Goal: Task Accomplishment & Management: Complete application form

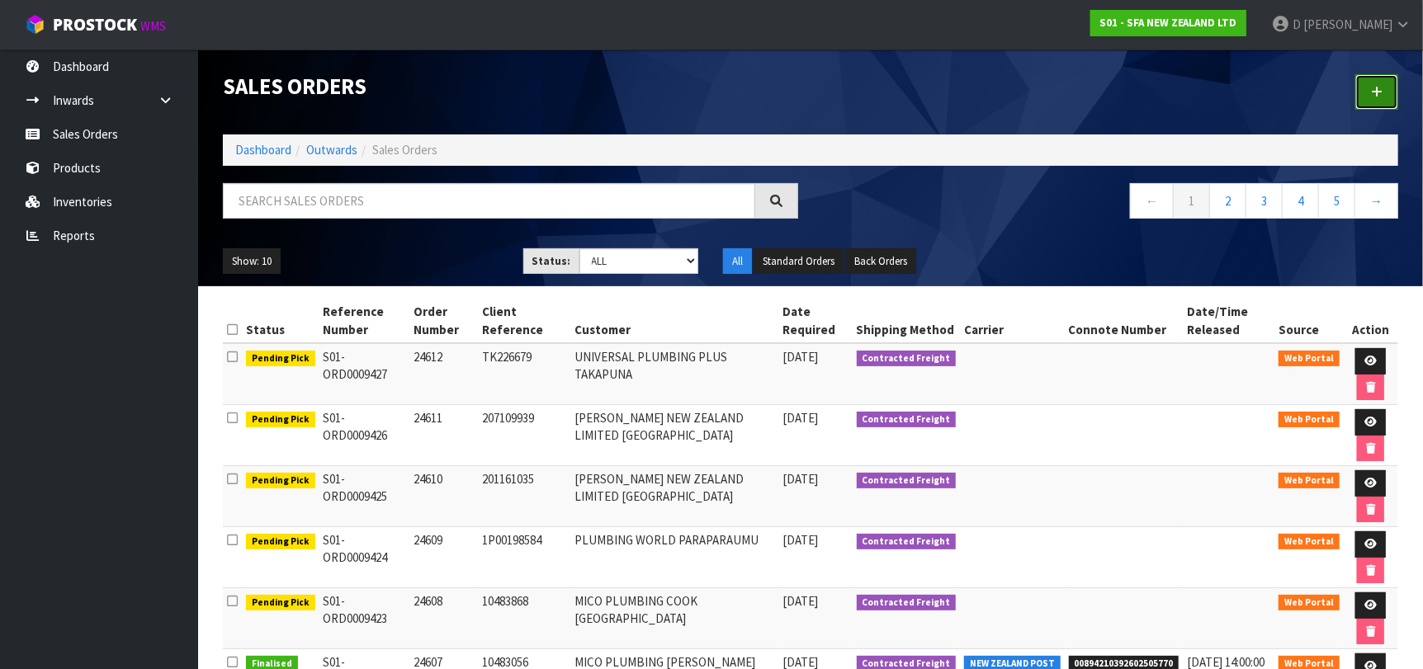
click at [1392, 100] on link at bounding box center [1376, 91] width 43 height 35
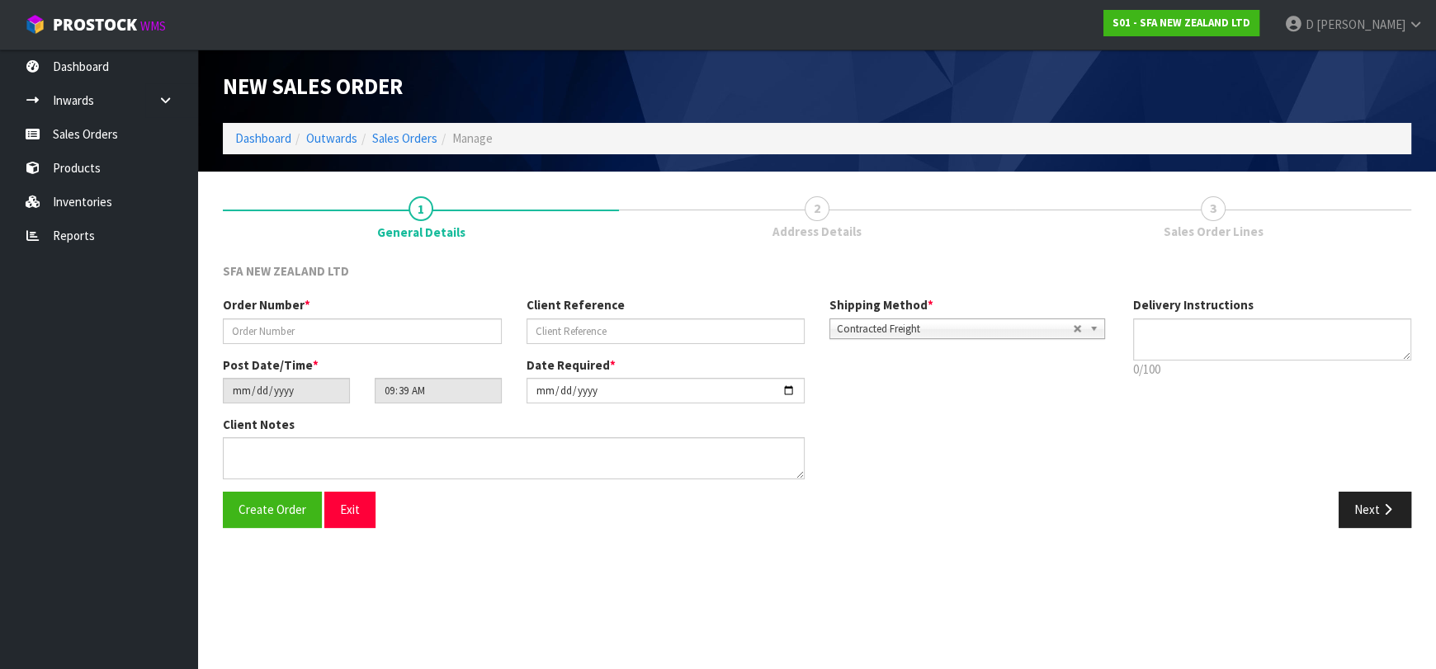
click at [394, 146] on li "Sales Orders" at bounding box center [397, 138] width 80 height 17
click at [406, 145] on link "Sales Orders" at bounding box center [404, 138] width 65 height 16
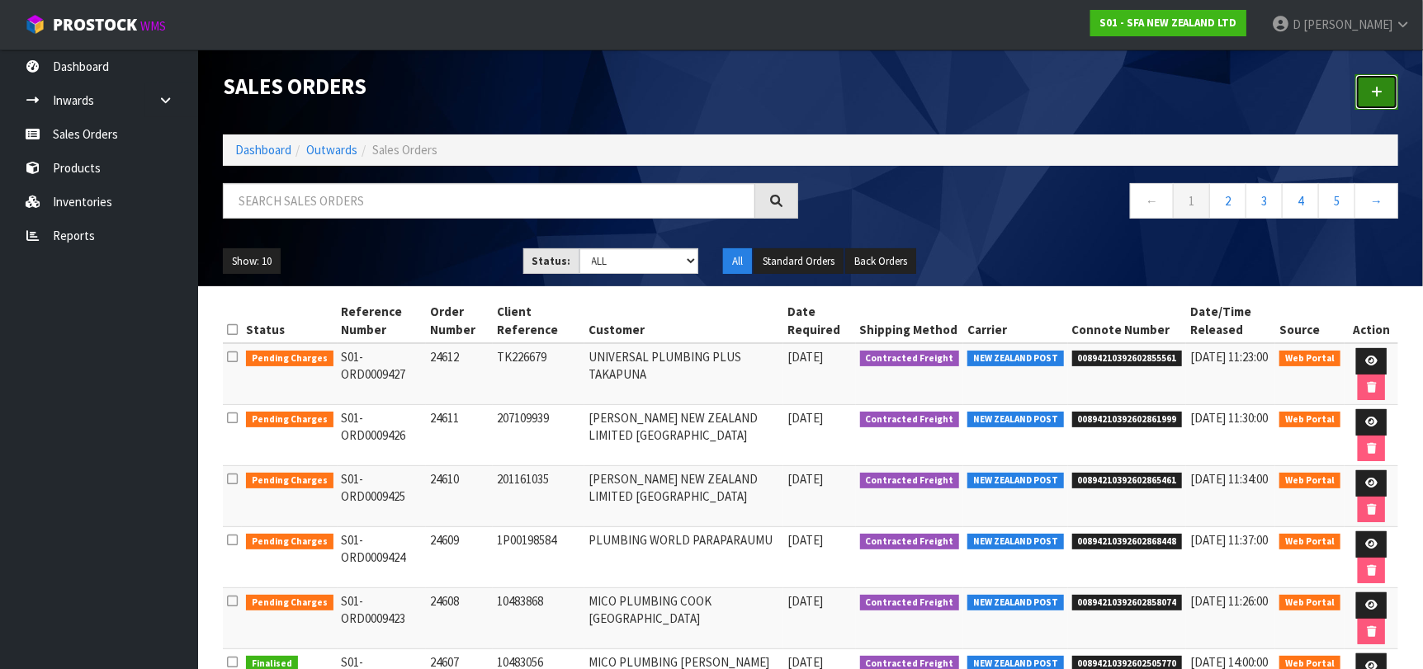
drag, startPoint x: 1387, startPoint y: 93, endPoint x: 1291, endPoint y: 102, distance: 96.9
click at [1386, 93] on link at bounding box center [1376, 91] width 43 height 35
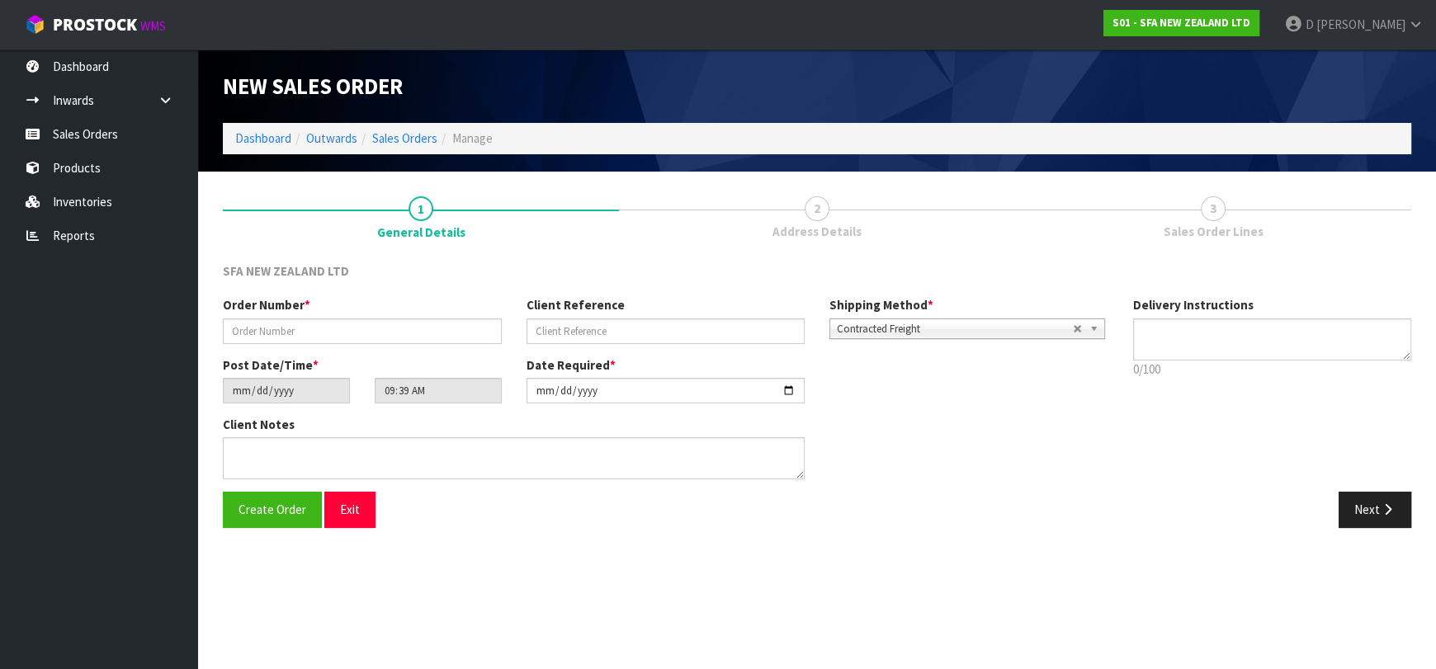
drag, startPoint x: 338, startPoint y: 315, endPoint x: 359, endPoint y: 340, distance: 32.8
click at [338, 317] on div "Order Number *" at bounding box center [362, 319] width 304 height 47
click at [363, 343] on div "Order Number * Client Reference Shipping Method * Pickup Contracted Freight Con…" at bounding box center [665, 325] width 910 height 59
click at [364, 339] on input "text" at bounding box center [362, 332] width 279 height 26
type input "24613"
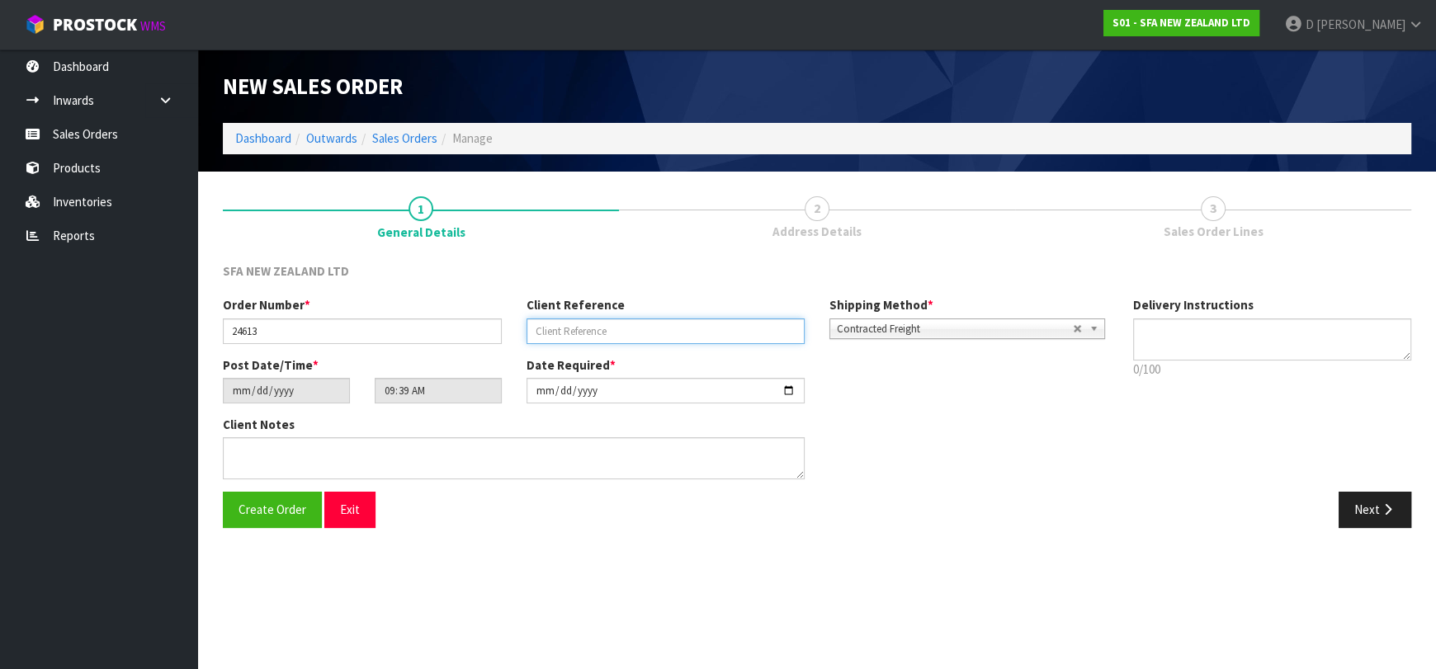
paste input "10484830"
type input "10484830"
drag, startPoint x: 1367, startPoint y: 517, endPoint x: 748, endPoint y: 367, distance: 636.9
click at [1367, 517] on button "Next" at bounding box center [1375, 509] width 73 height 35
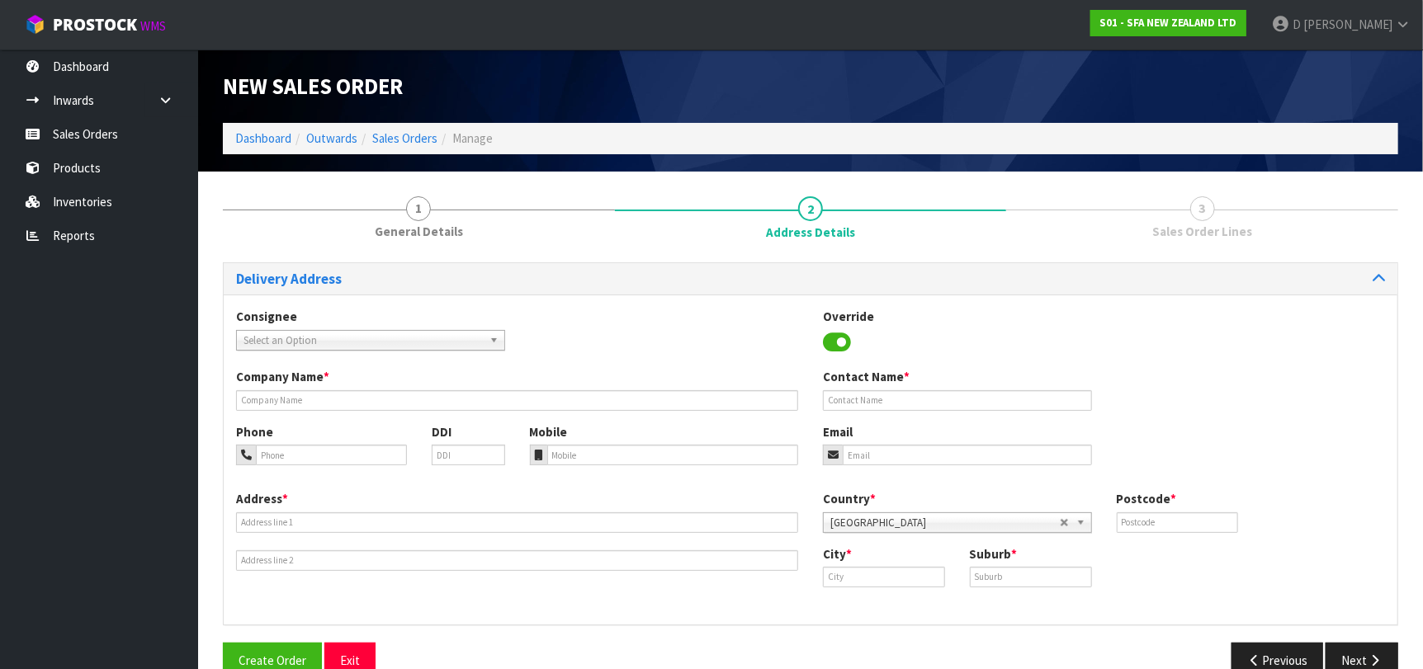
click at [413, 333] on span "Select an Option" at bounding box center [362, 341] width 239 height 20
type input "MICOOAMA"
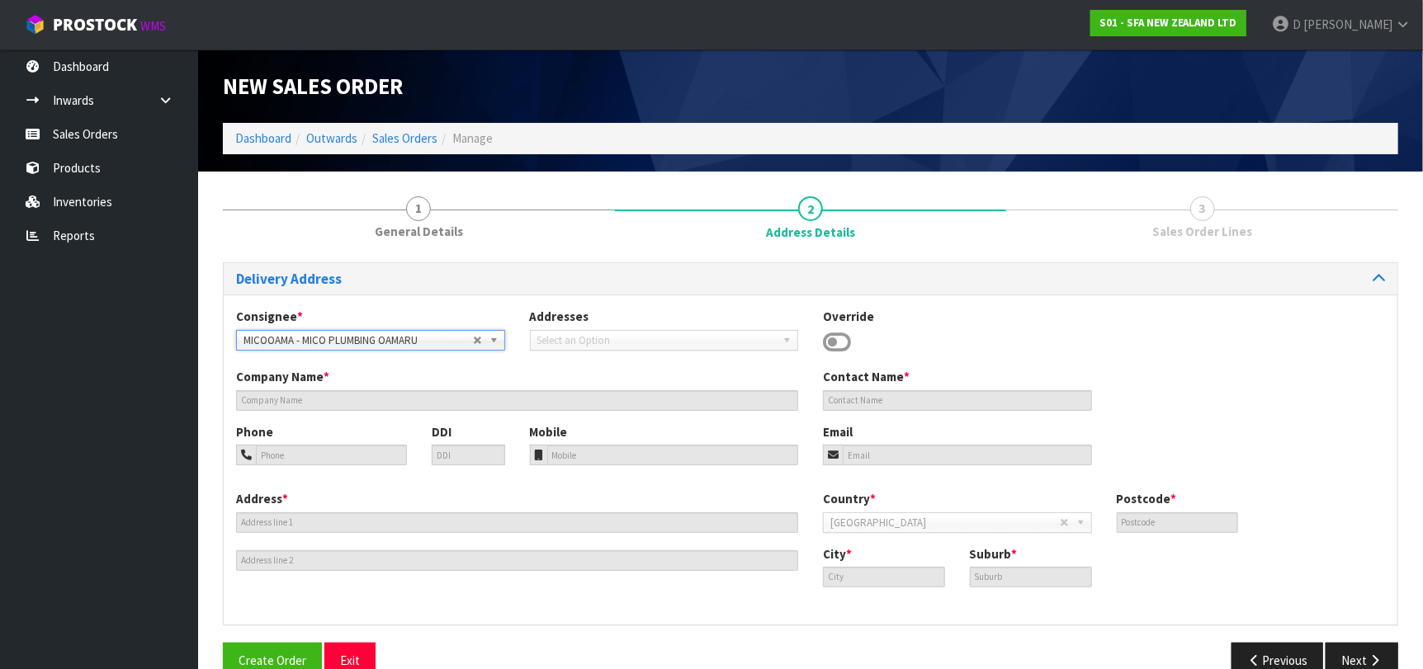
type input "MICO PLUMBING OAMARU"
type input "CNR THAMES & EDEN STS"
type input "9400"
type input "OAMARU"
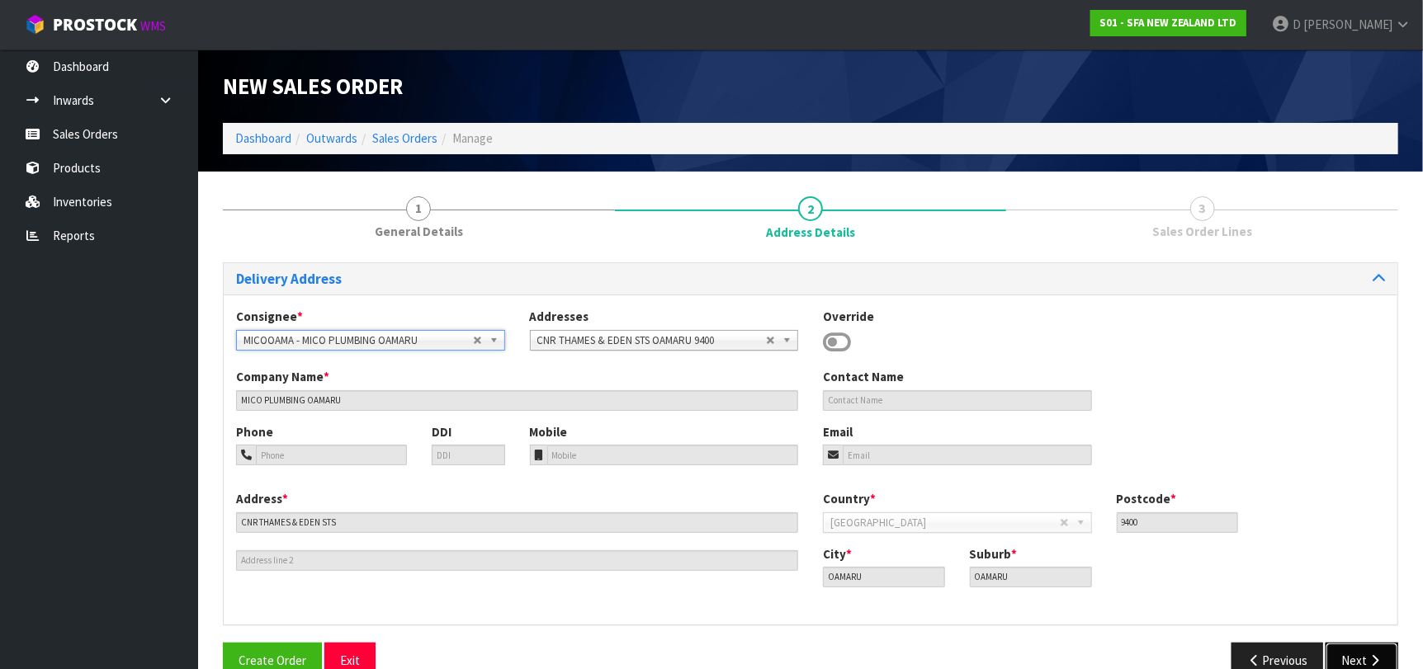
drag, startPoint x: 1357, startPoint y: 656, endPoint x: 1346, endPoint y: 647, distance: 14.1
click at [1355, 654] on button "Next" at bounding box center [1361, 660] width 73 height 35
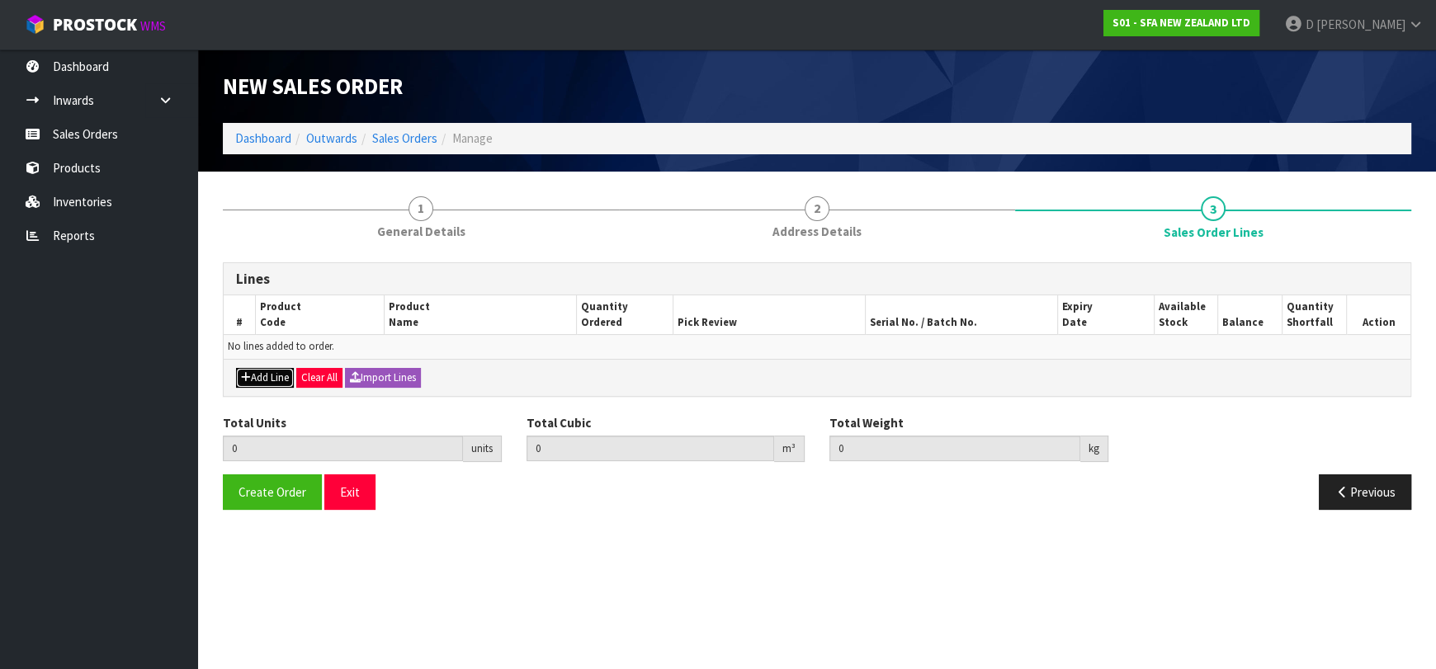
click at [260, 366] on div "Add Line Clear All Import Lines" at bounding box center [817, 377] width 1187 height 37
click at [285, 377] on button "Add Line" at bounding box center [265, 378] width 58 height 20
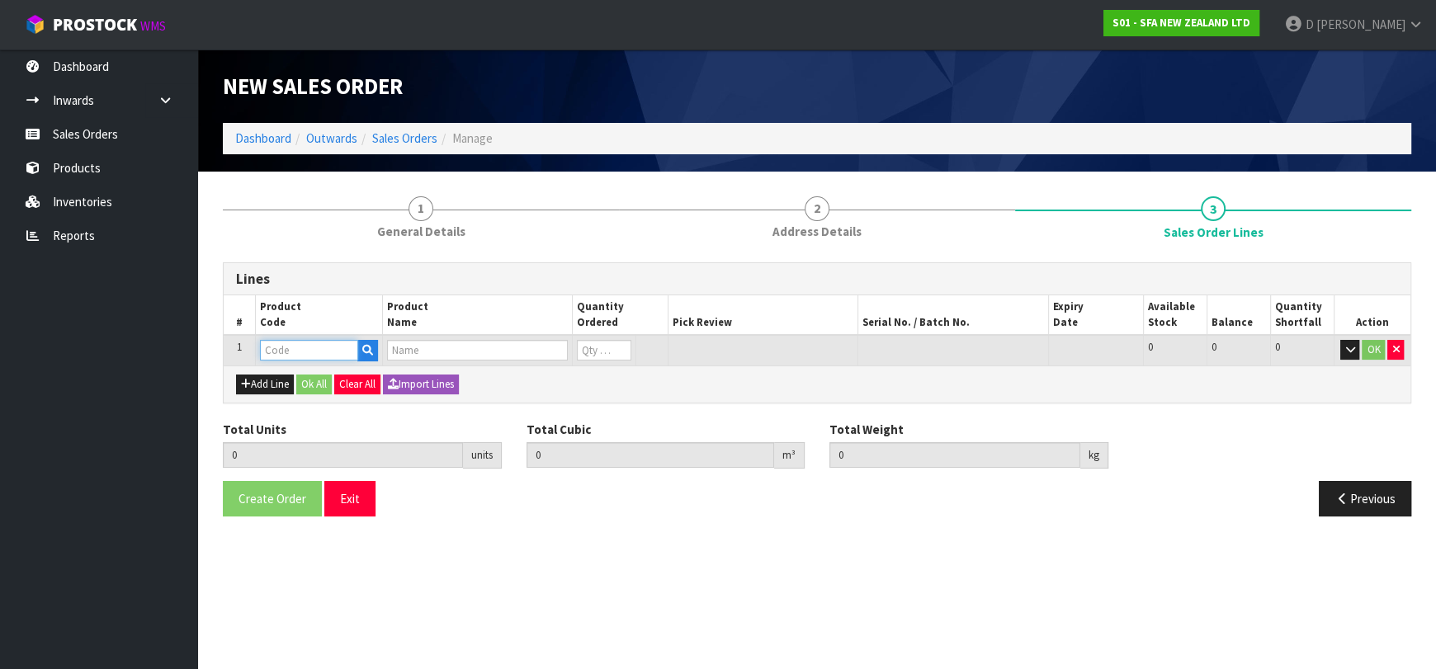
click at [289, 353] on input "text" at bounding box center [309, 350] width 98 height 21
type input "SA96"
type input "0.000000"
type input "0.000"
type input "SANIPRO SEWAGE MACERATOR PUMP"
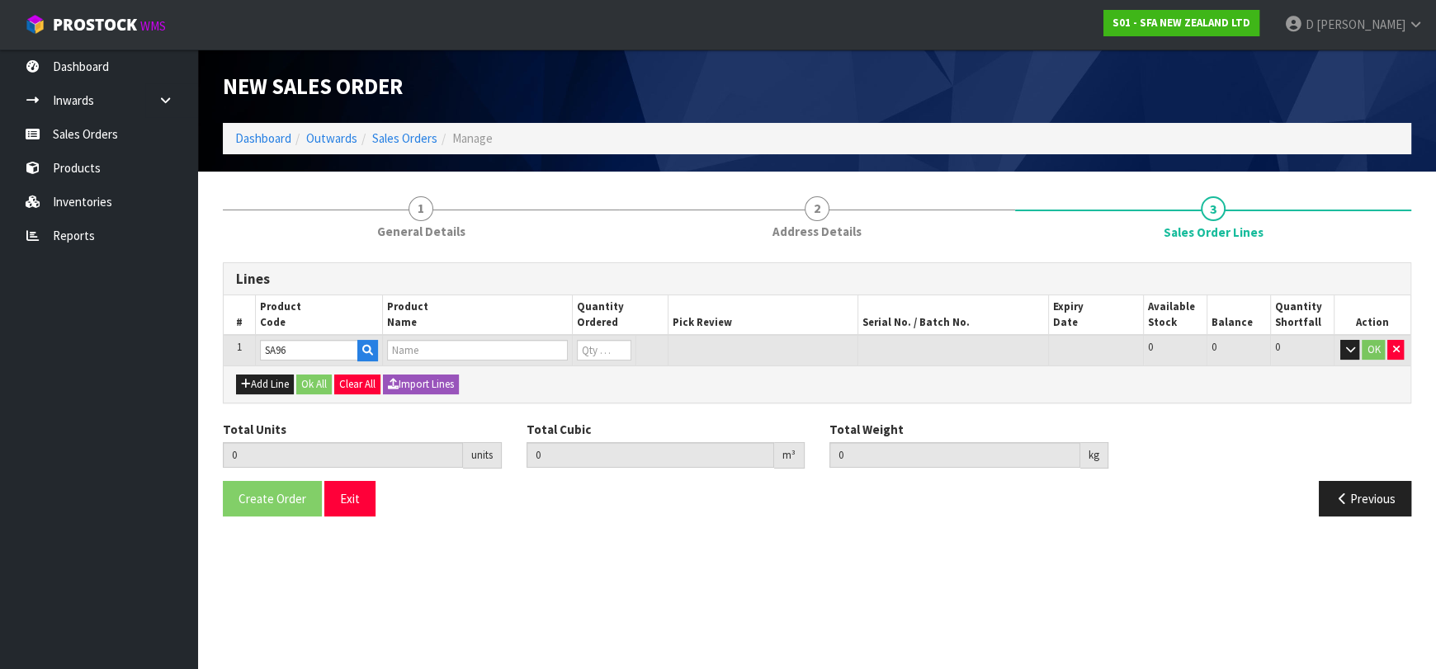
type input "0"
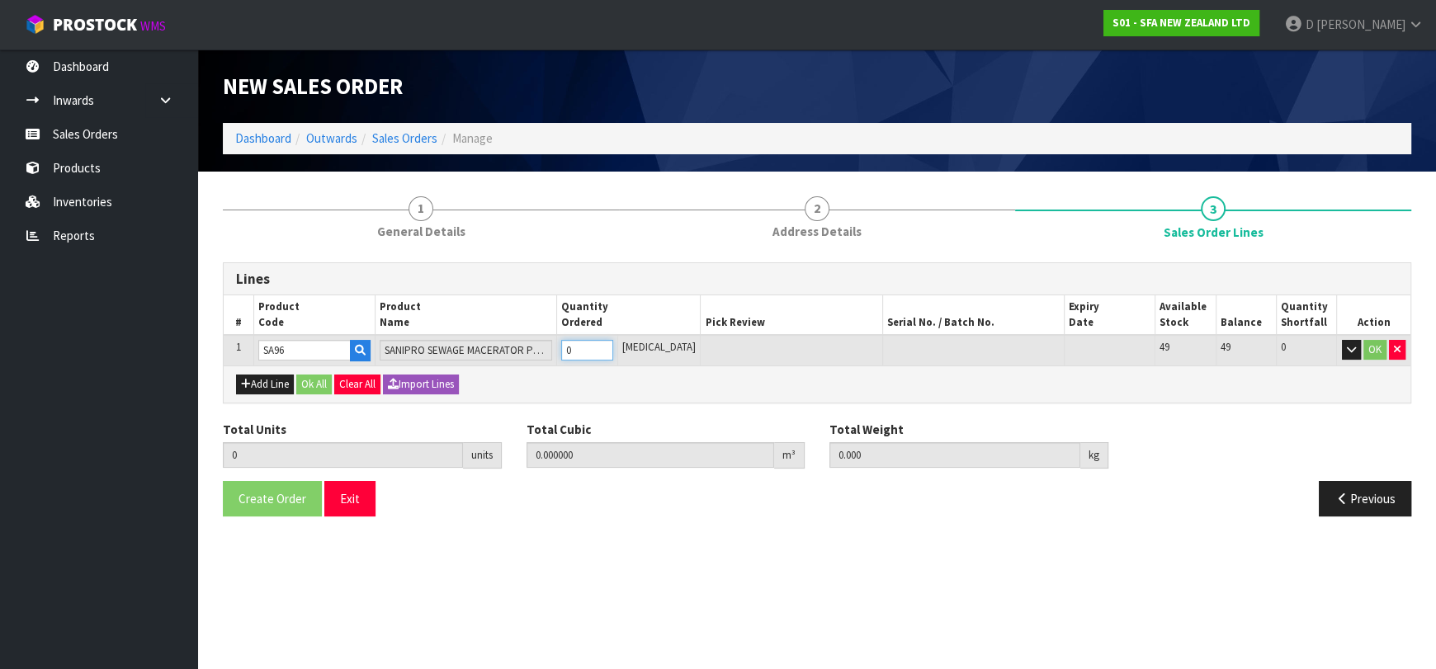
type input "1"
type input "0.039168"
type input "7"
type input "1"
click at [313, 375] on button "Ok All" at bounding box center [313, 385] width 35 height 20
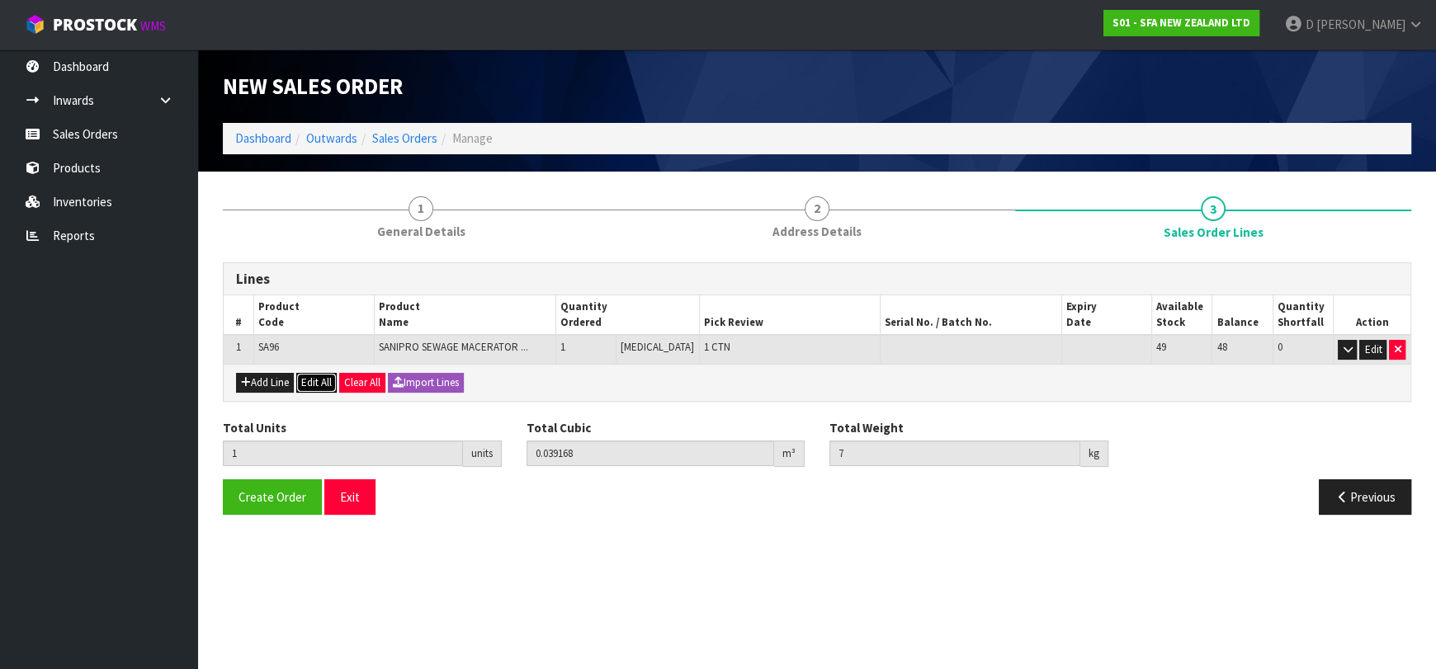
click at [319, 385] on button "Edit All" at bounding box center [316, 383] width 40 height 20
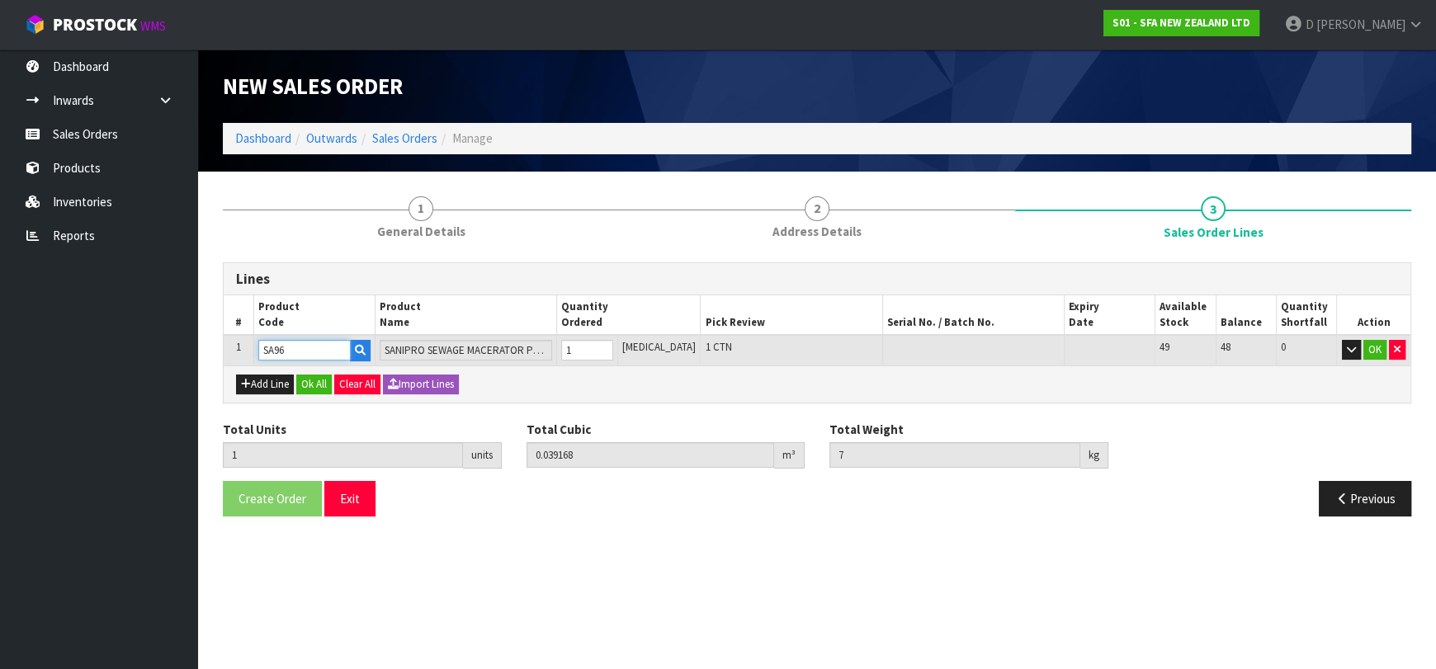
click at [343, 352] on input "SA96" at bounding box center [304, 350] width 92 height 21
drag, startPoint x: 319, startPoint y: 384, endPoint x: 380, endPoint y: 321, distance: 87.5
click at [319, 384] on button "Ok All" at bounding box center [313, 385] width 35 height 20
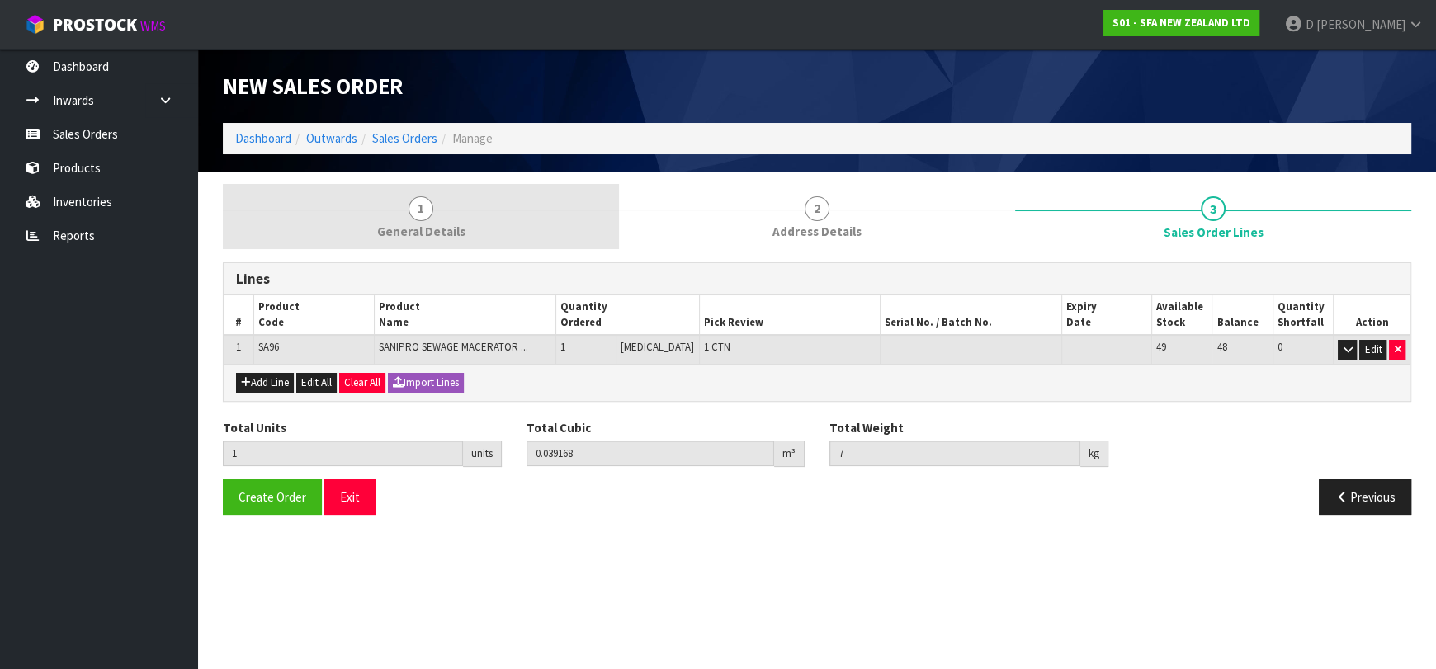
click at [427, 240] on span "General Details" at bounding box center [421, 231] width 88 height 17
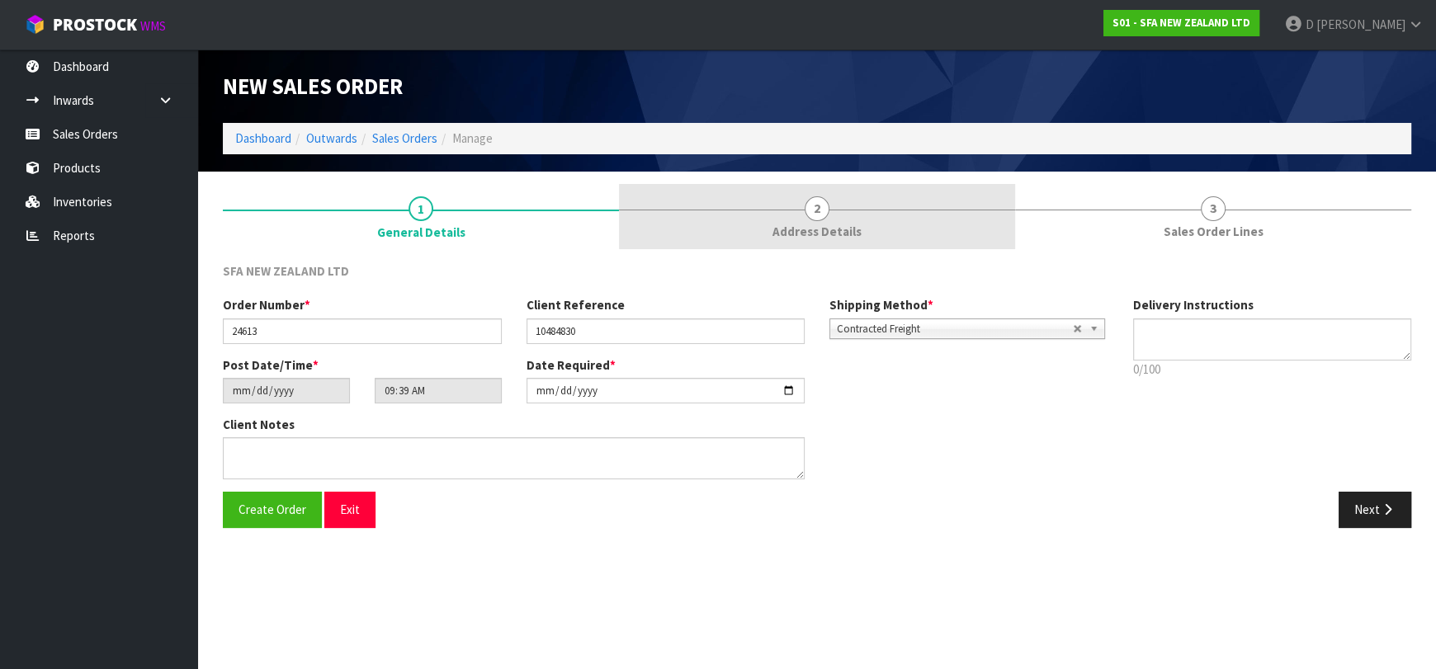
click at [726, 219] on link "2 Address Details" at bounding box center [817, 216] width 396 height 65
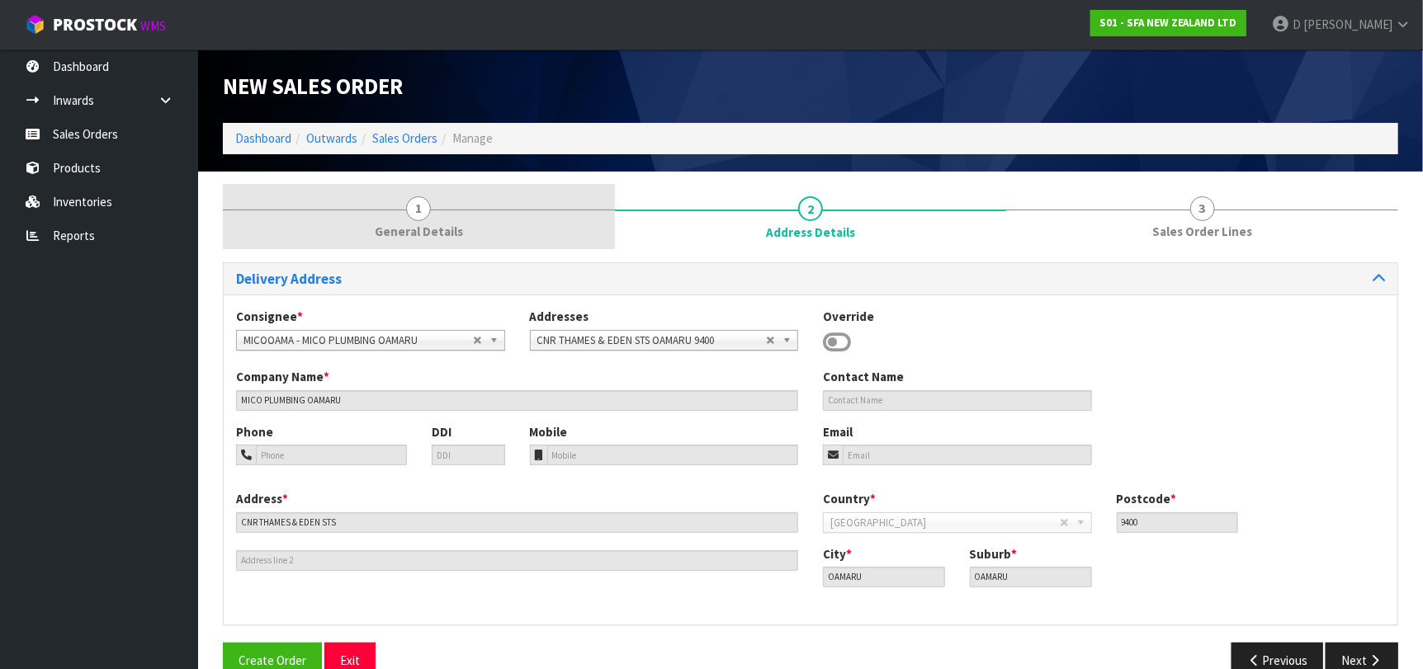
click at [465, 217] on link "1 General Details" at bounding box center [419, 216] width 392 height 65
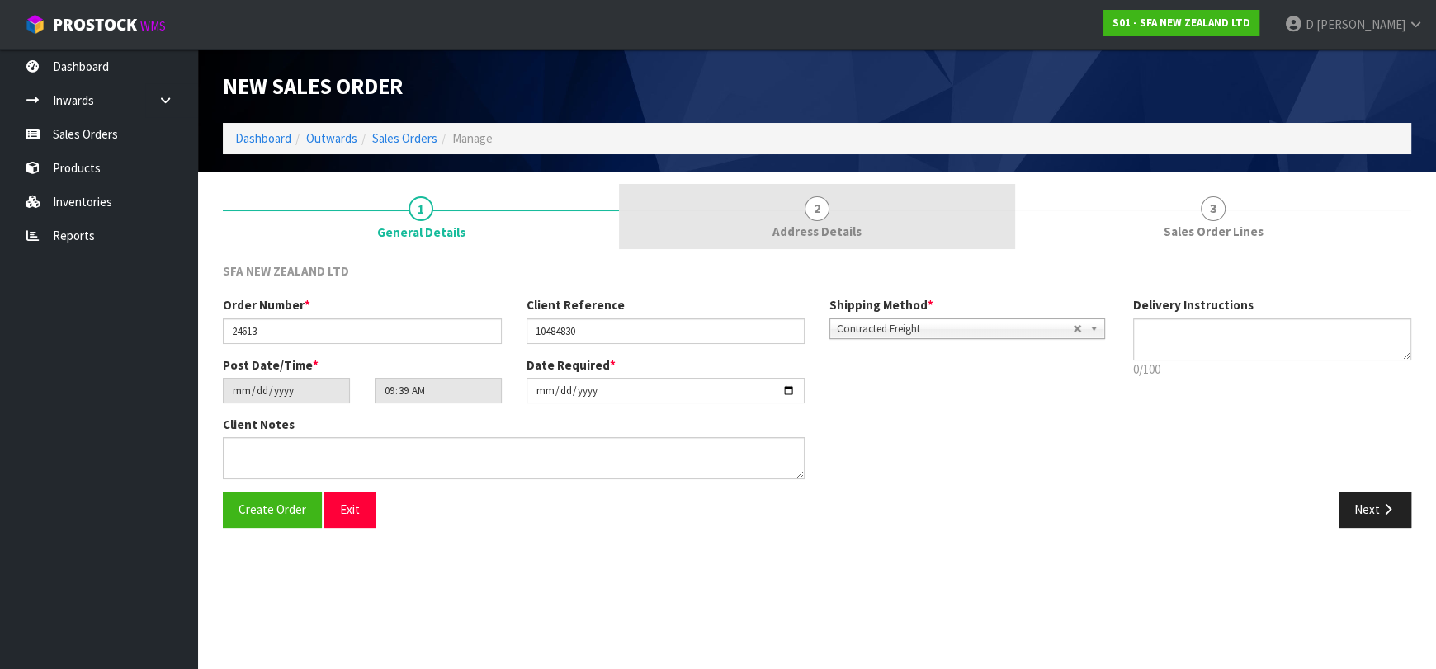
click at [801, 217] on link "2 Address Details" at bounding box center [817, 216] width 396 height 65
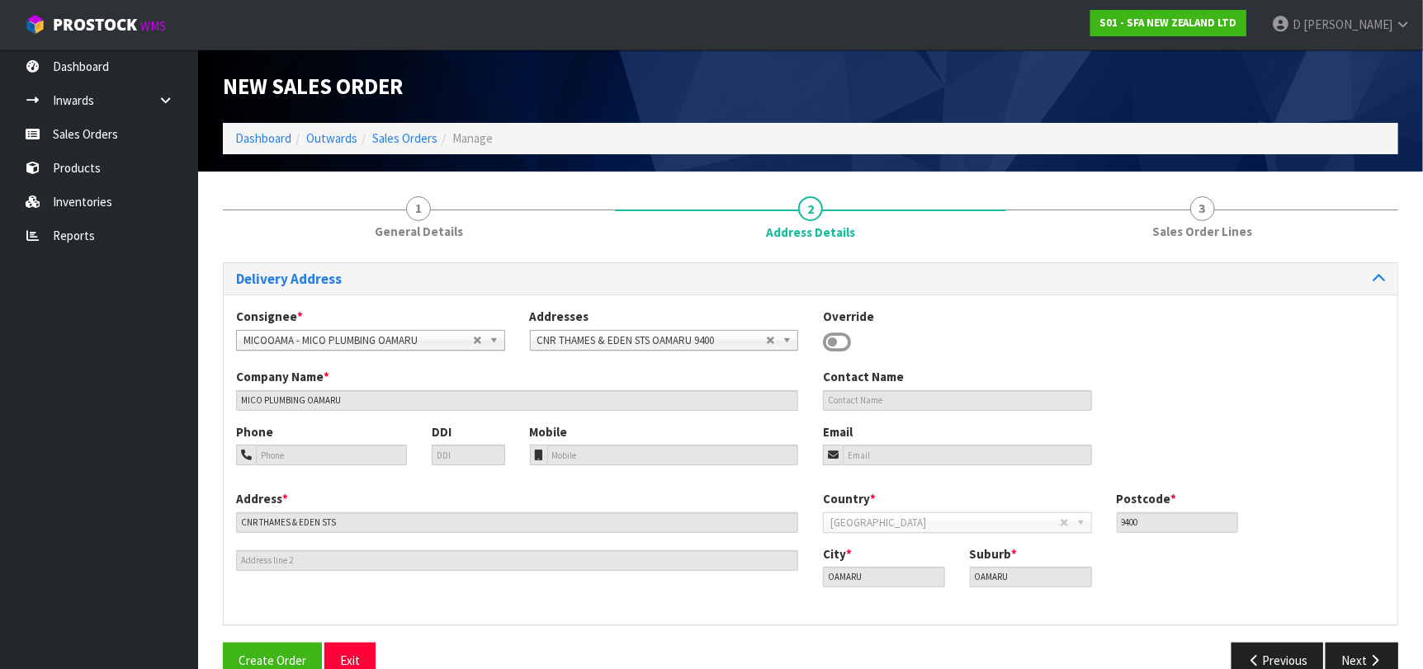
click at [291, 640] on div "Delivery Address Consignee * 000001.BAY MECHANICS - BAY MECHANICS 000001A - BRA…" at bounding box center [810, 476] width 1175 height 429
click at [300, 654] on span "Create Order" at bounding box center [273, 661] width 68 height 16
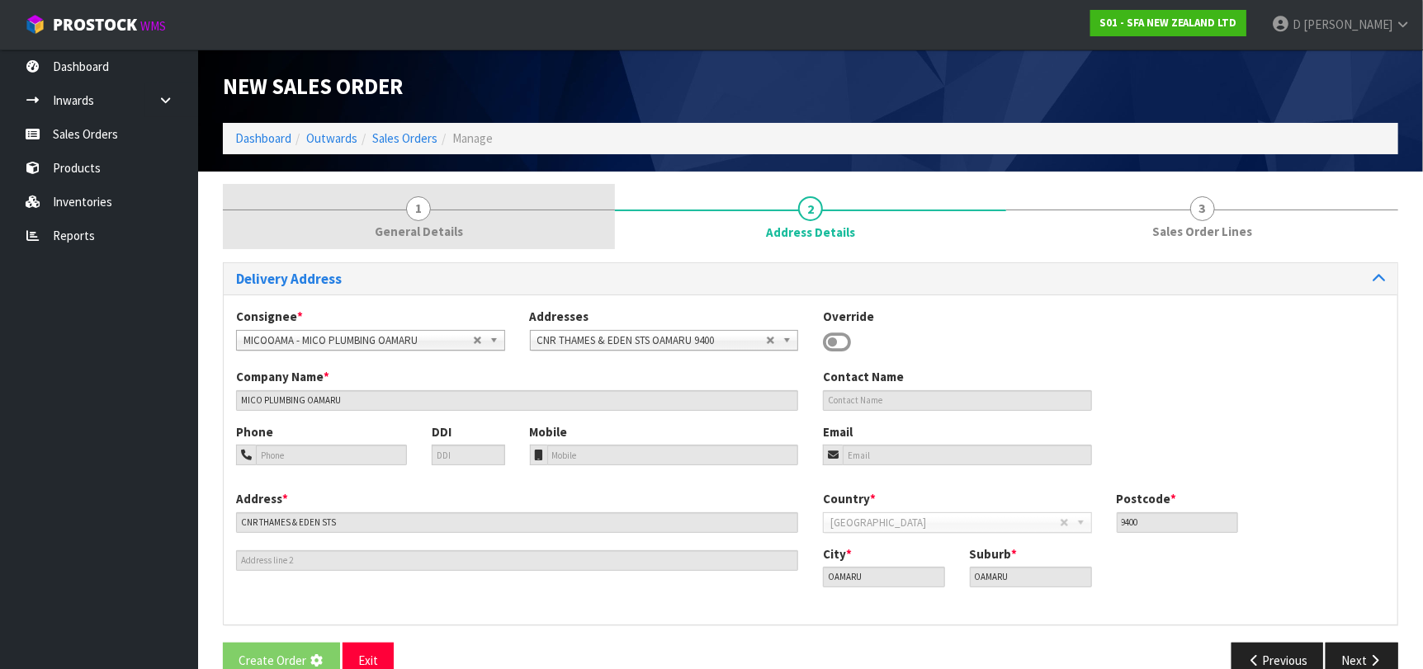
drag, startPoint x: 678, startPoint y: 207, endPoint x: 514, endPoint y: 194, distance: 163.9
click at [659, 201] on link "2 Address Details" at bounding box center [811, 217] width 392 height 66
click at [475, 207] on link "1 General Details" at bounding box center [419, 216] width 392 height 65
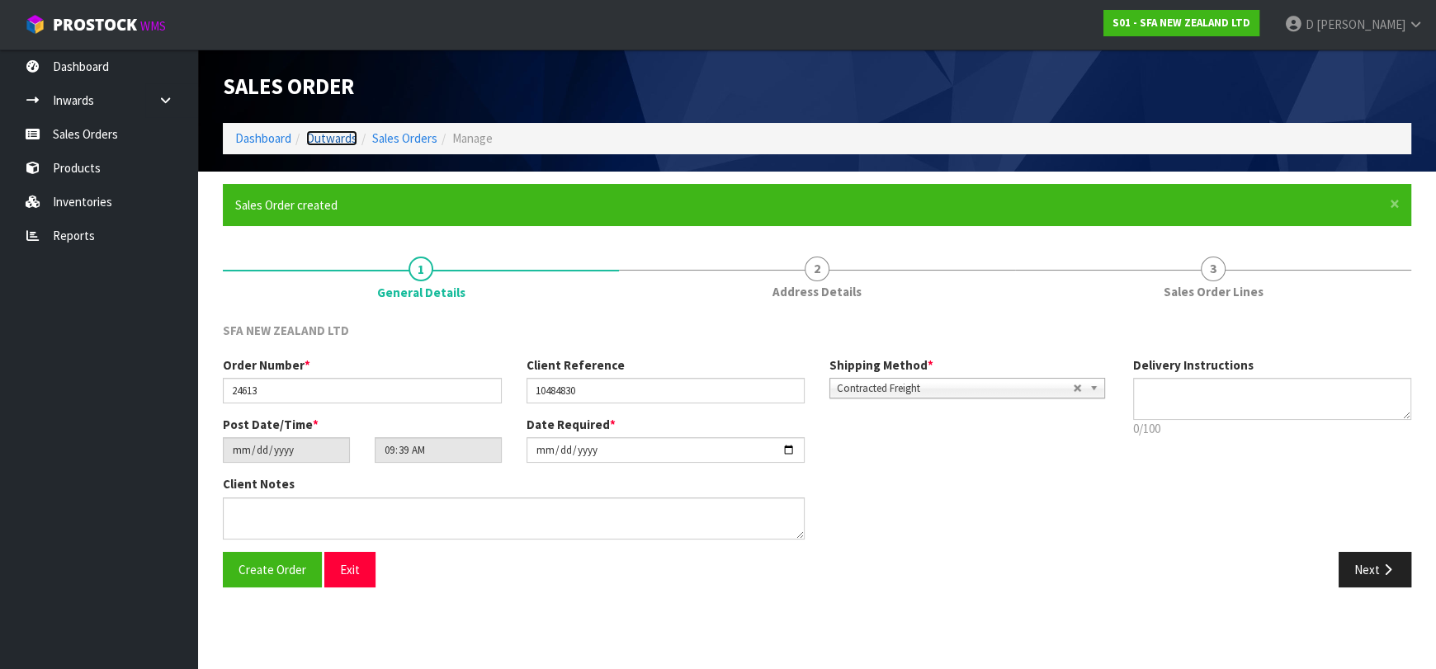
type input "11:39:00.000"
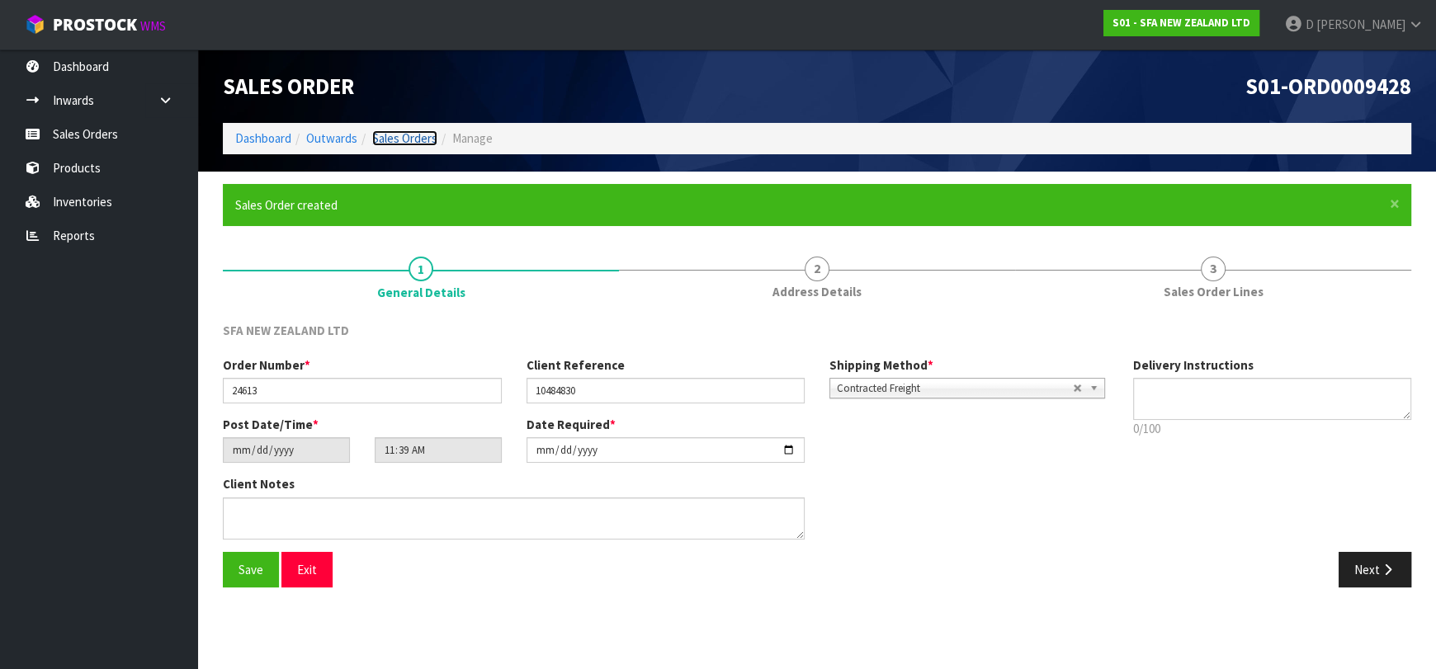
click at [388, 145] on link "Sales Orders" at bounding box center [404, 138] width 65 height 16
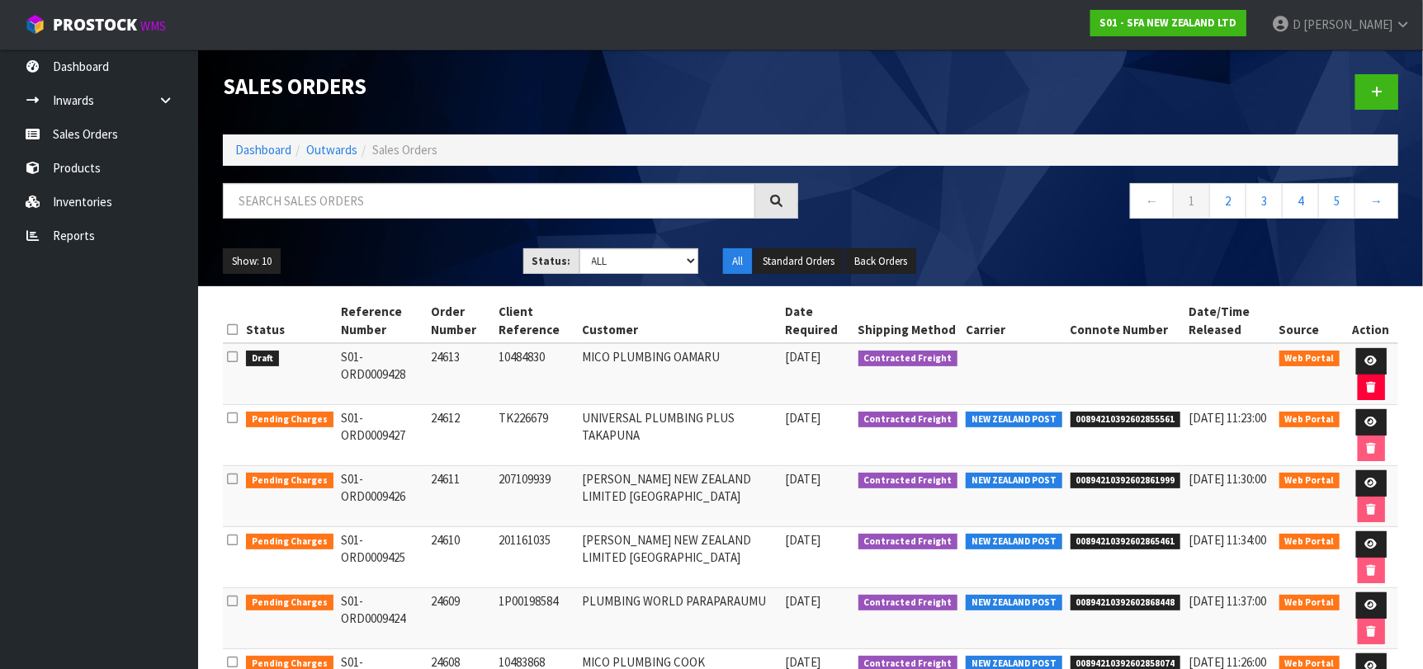
drag, startPoint x: 1411, startPoint y: 83, endPoint x: 1328, endPoint y: 106, distance: 86.3
click at [1378, 94] on header "Sales Orders Dashboard Outwards Sales Orders ← 1 2 3 4 5 → Show: 10 5 10 25 50 …" at bounding box center [810, 168] width 1225 height 237
drag, startPoint x: 943, startPoint y: 229, endPoint x: 764, endPoint y: 227, distance: 179.1
click at [764, 227] on div "← 1 2 3 4 5 →" at bounding box center [810, 209] width 1200 height 53
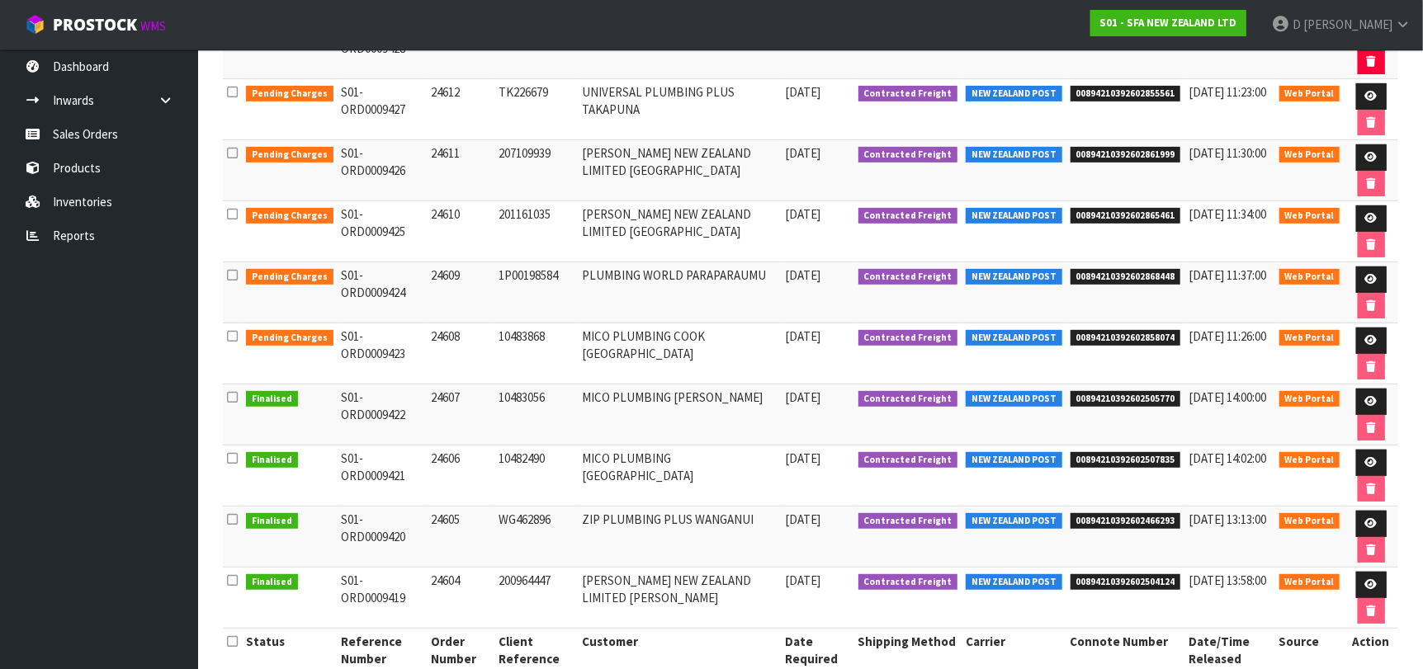
scroll to position [355, 0]
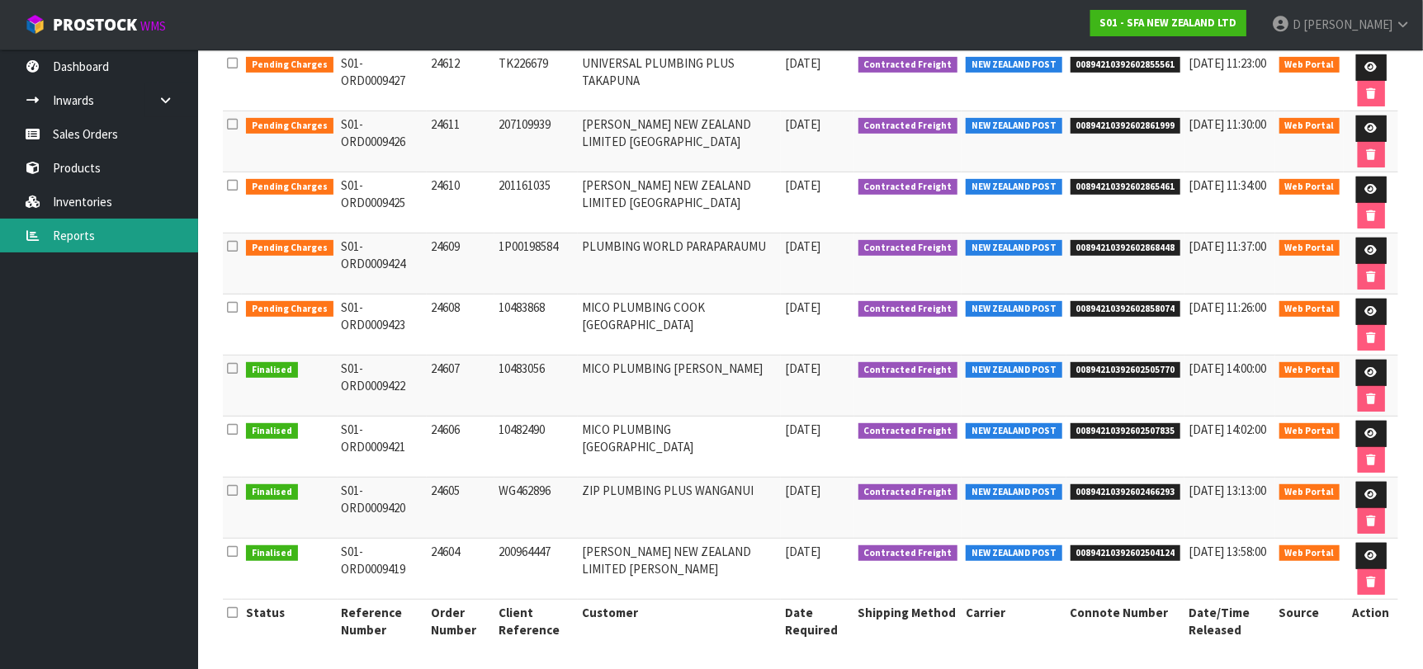
drag, startPoint x: 694, startPoint y: 224, endPoint x: 126, endPoint y: 250, distance: 568.4
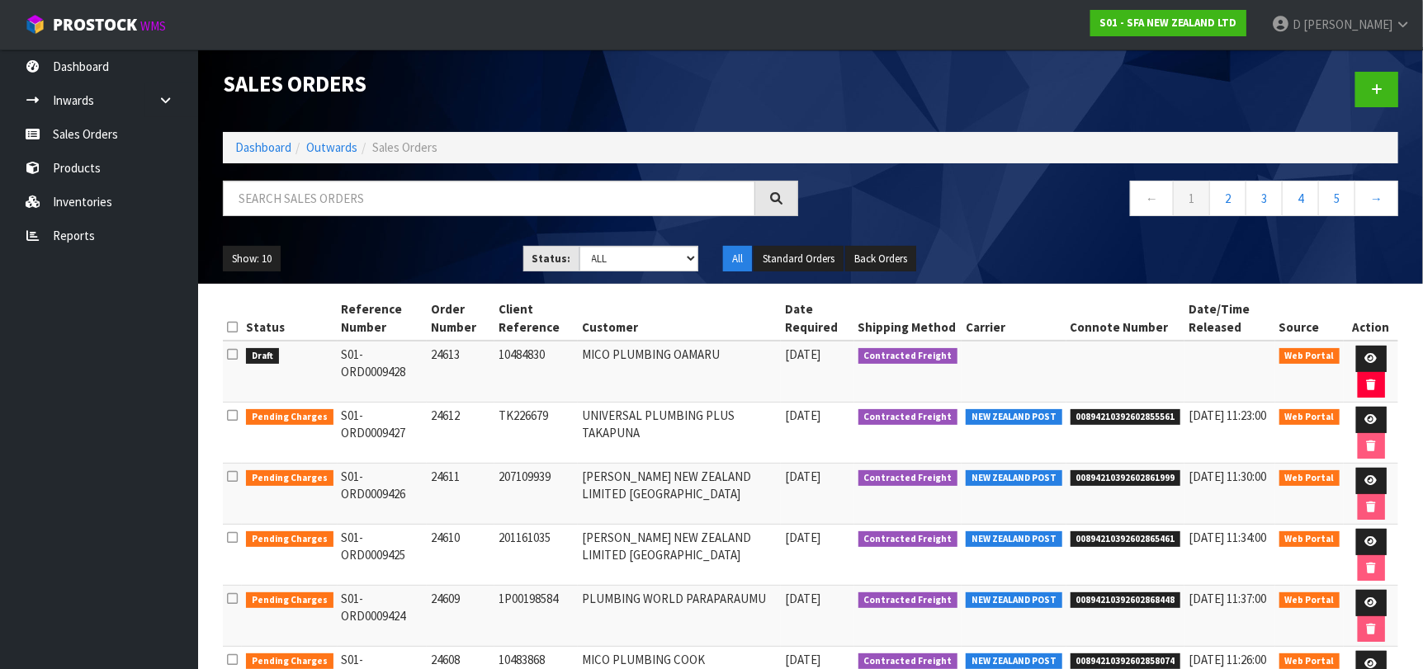
scroll to position [0, 0]
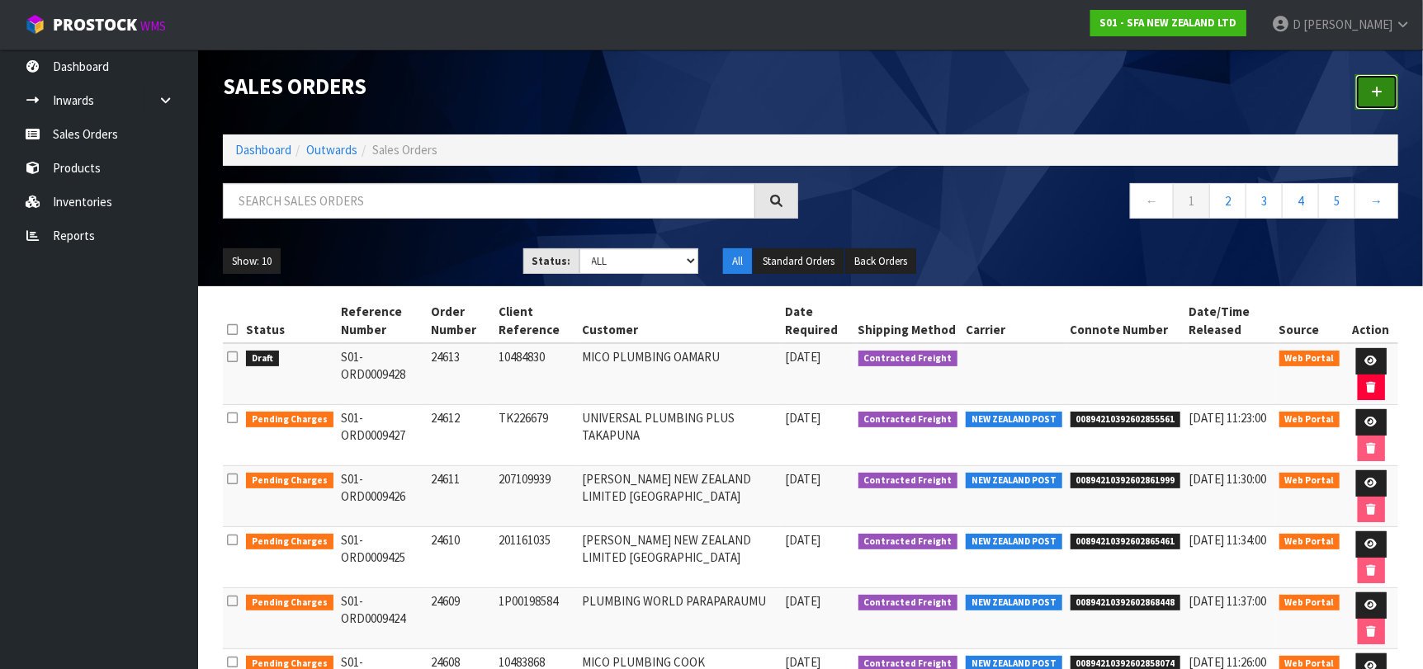
click at [1386, 83] on link at bounding box center [1376, 91] width 43 height 35
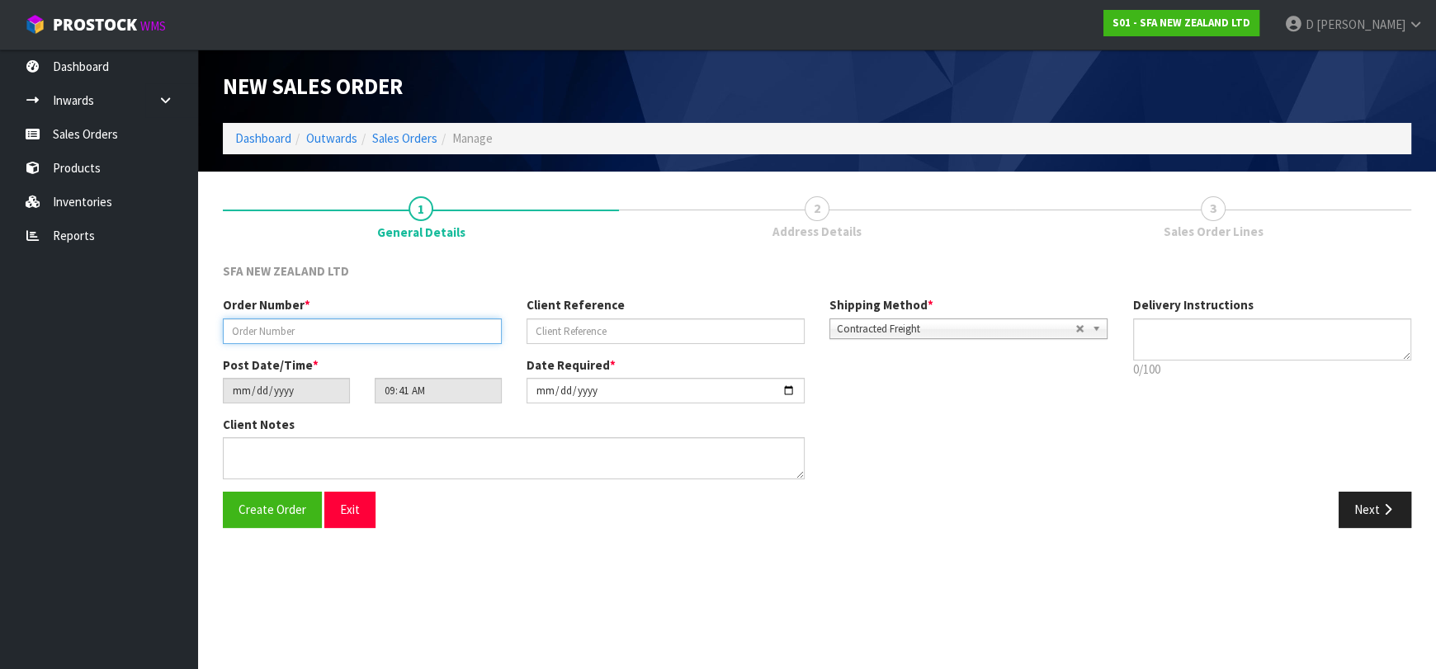
click at [391, 321] on input "text" at bounding box center [362, 332] width 279 height 26
type input "24614"
paste input "1P00199715"
type input "1P00199715"
drag, startPoint x: 1333, startPoint y: 487, endPoint x: 1343, endPoint y: 491, distance: 10.7
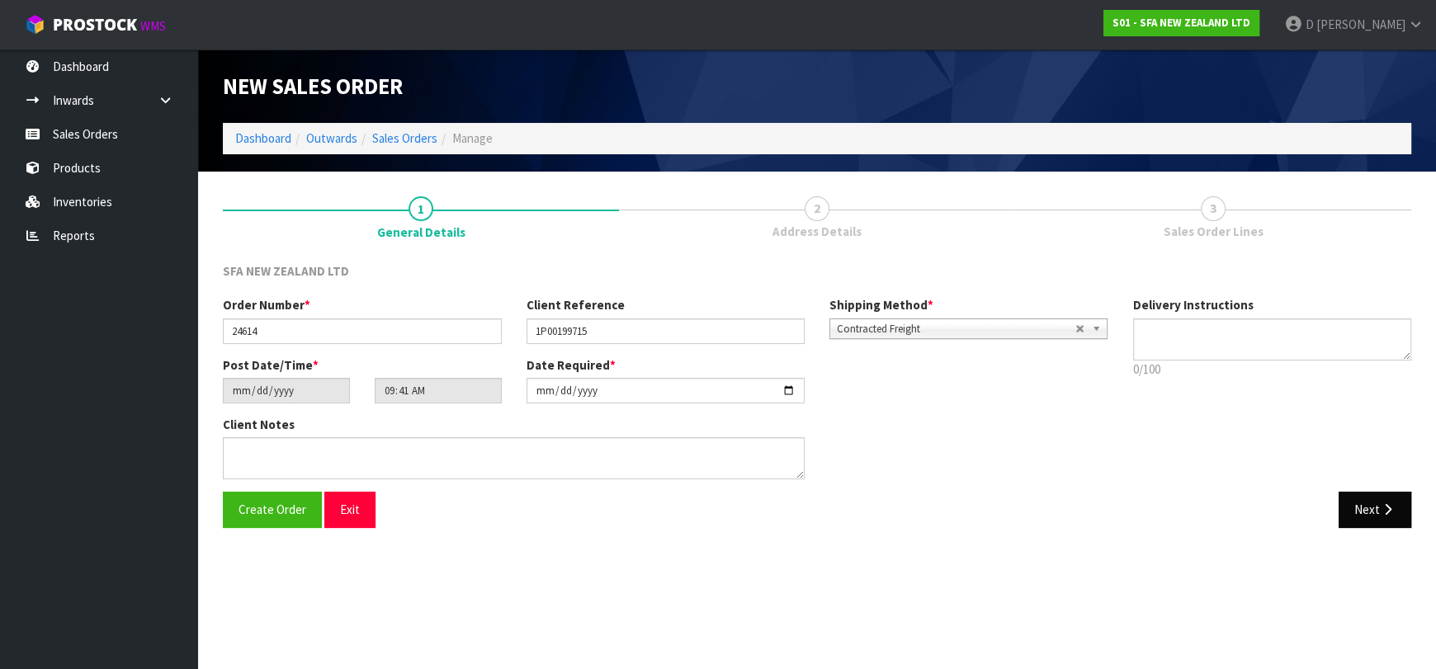
click at [1339, 489] on div "Order Number * 24614 Client Reference 1P00199715 Shipping Method * Pickup Contr…" at bounding box center [816, 394] width 1213 height 196
click at [1367, 509] on button "Next" at bounding box center [1375, 509] width 73 height 35
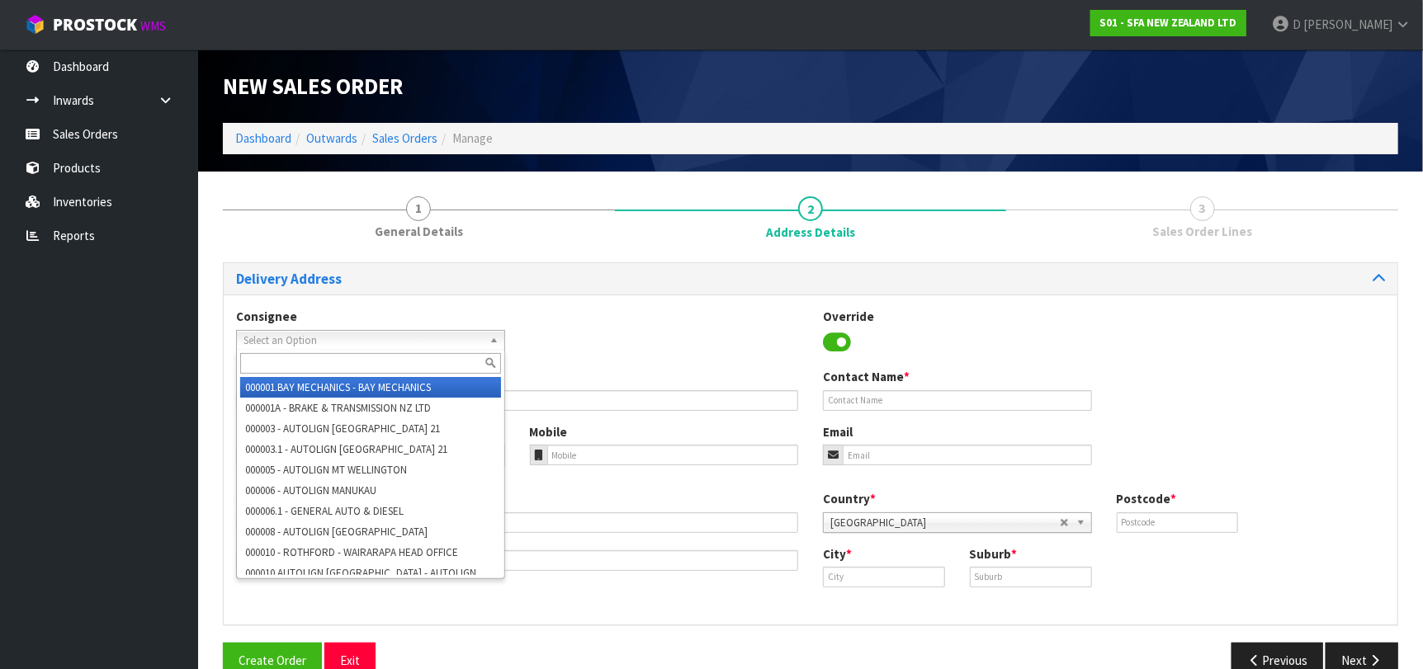
click at [476, 342] on span "Select an Option" at bounding box center [362, 341] width 239 height 20
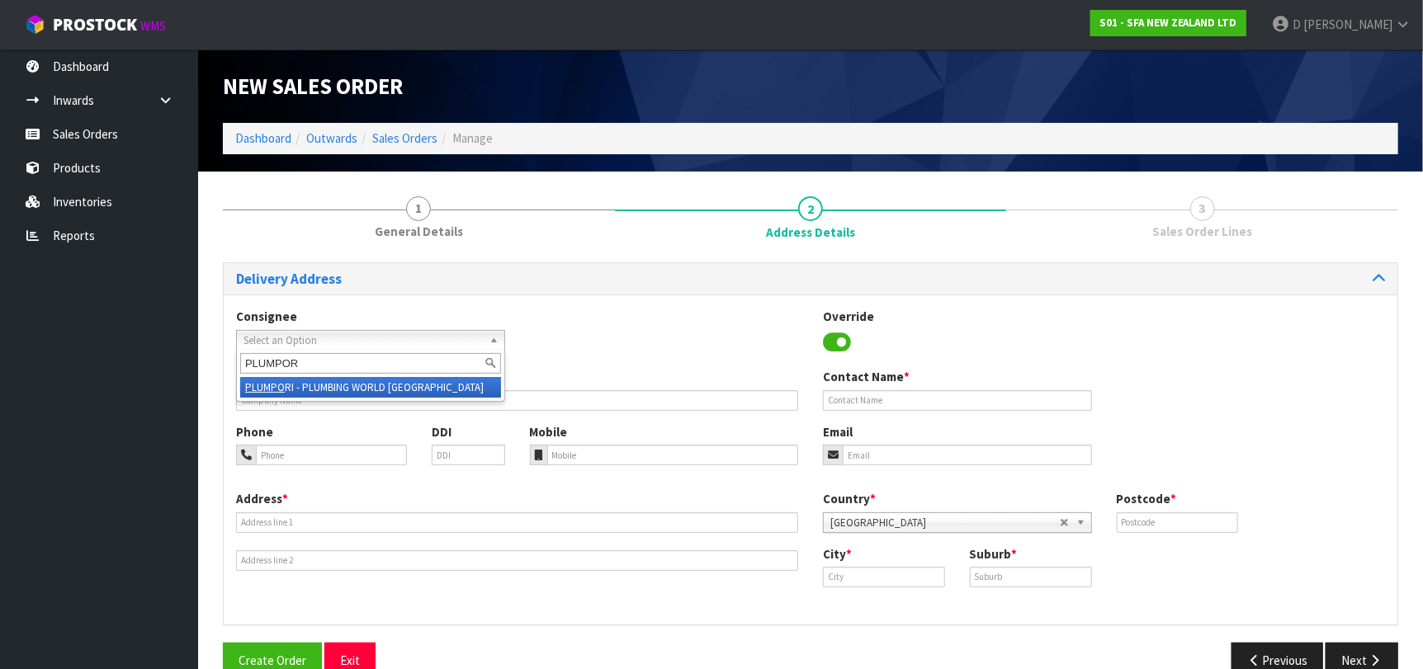
type input "PLUMPORI"
type input "PLUMBING WORLD [GEOGRAPHIC_DATA]"
type input "[STREET_ADDRESS]"
type input "5022"
type input "[GEOGRAPHIC_DATA]"
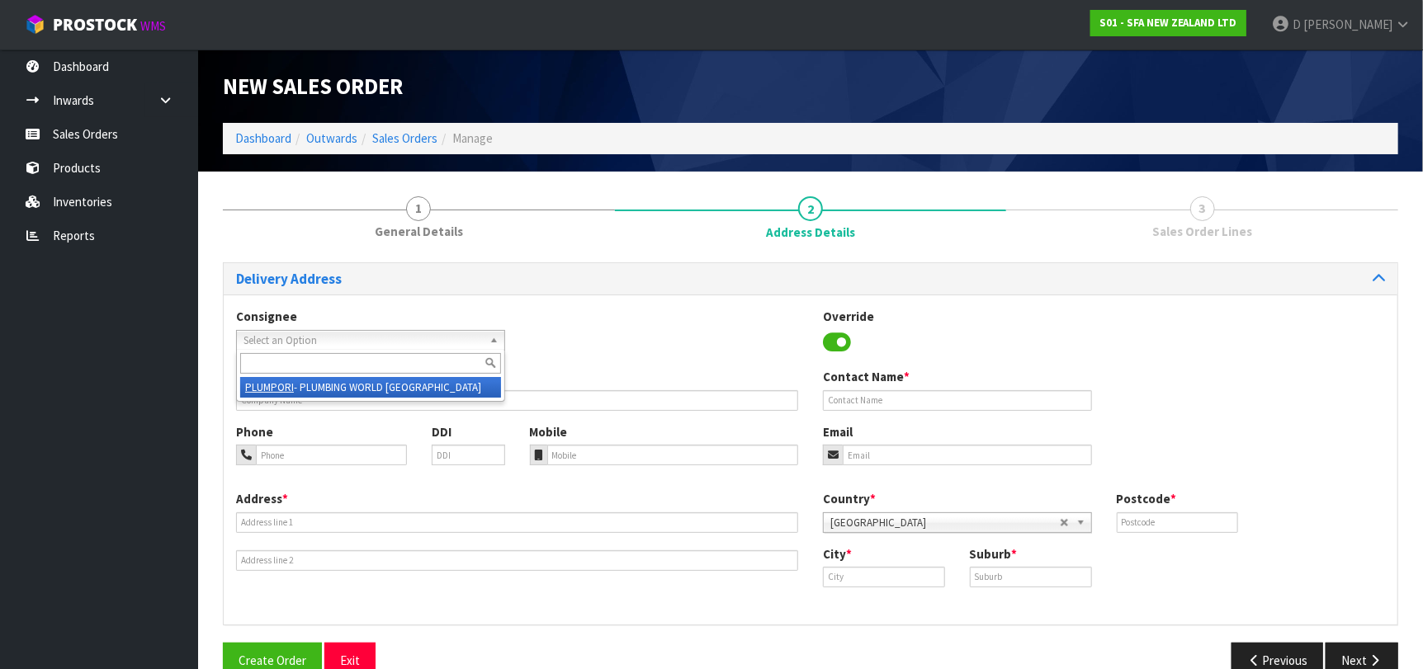
type input "[GEOGRAPHIC_DATA]"
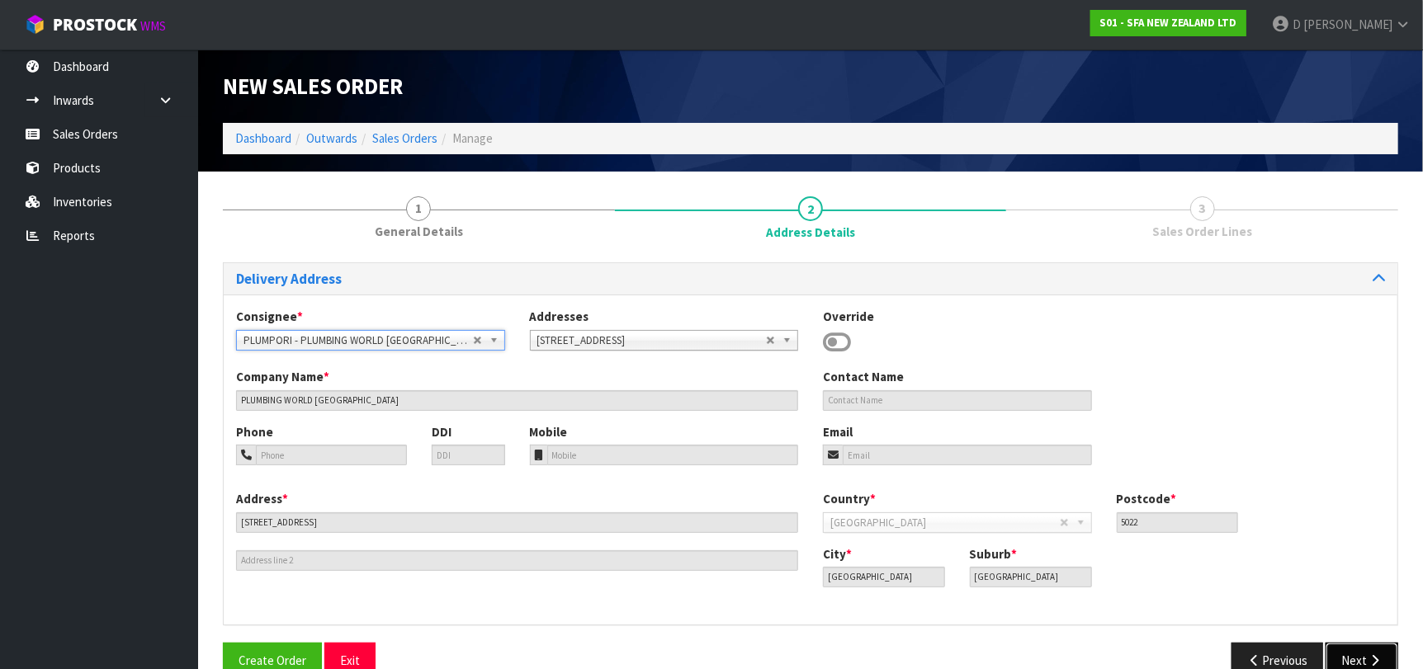
click at [1372, 645] on button "Next" at bounding box center [1361, 660] width 73 height 35
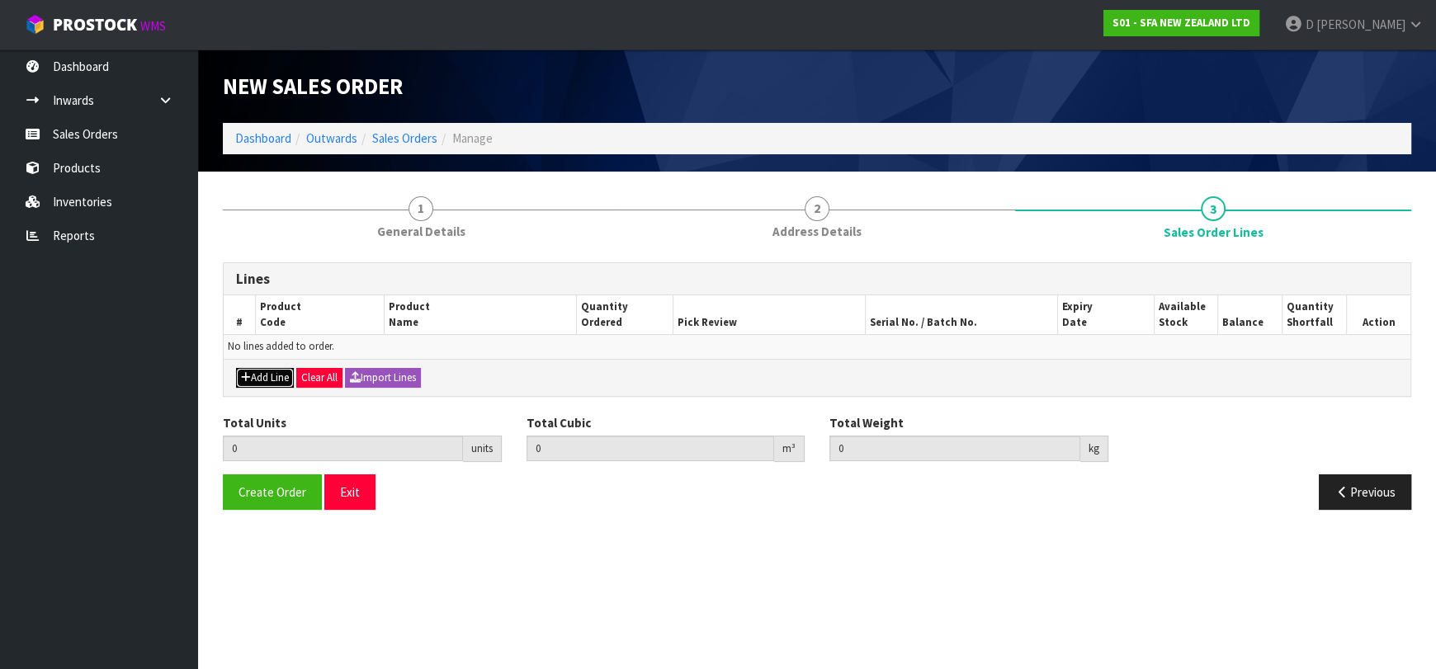
click at [270, 368] on button "Add Line" at bounding box center [265, 378] width 58 height 20
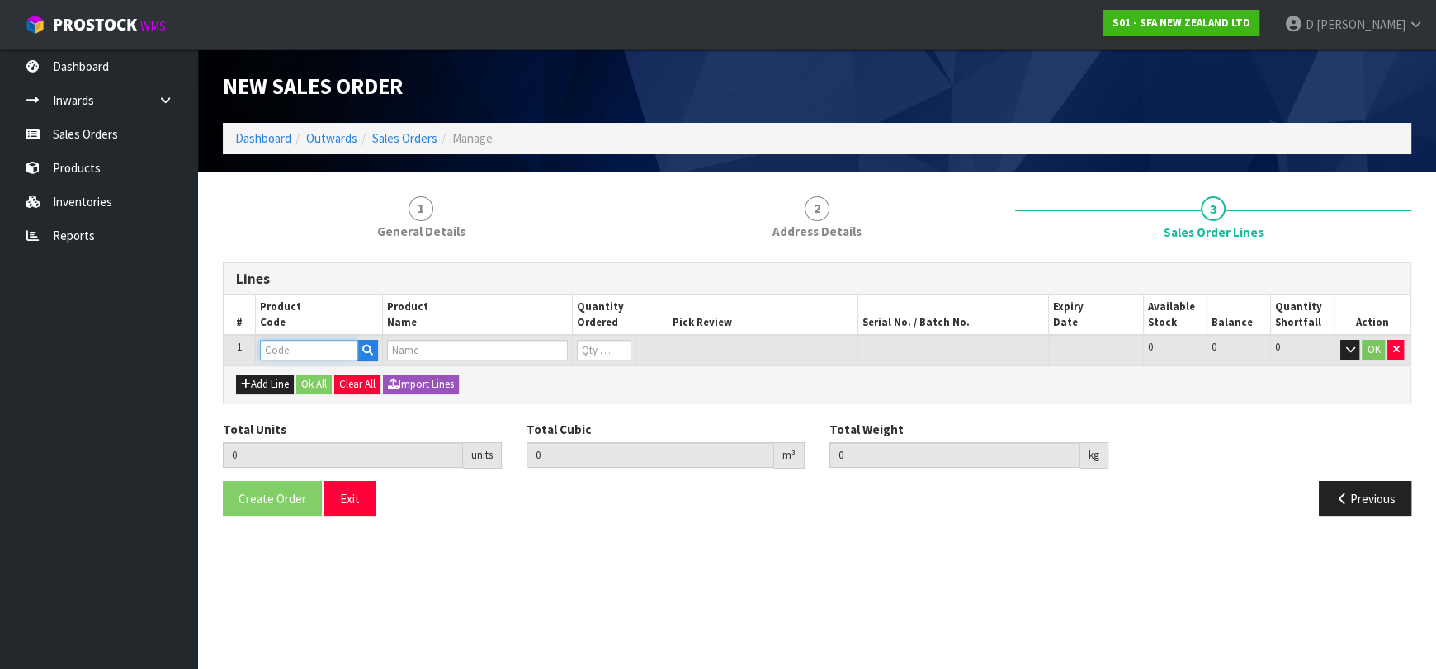
click at [293, 344] on input "text" at bounding box center [309, 350] width 98 height 21
type input "SA101"
click at [354, 375] on link "SA101" at bounding box center [326, 378] width 130 height 22
type input "SA101"
type input "0.000000"
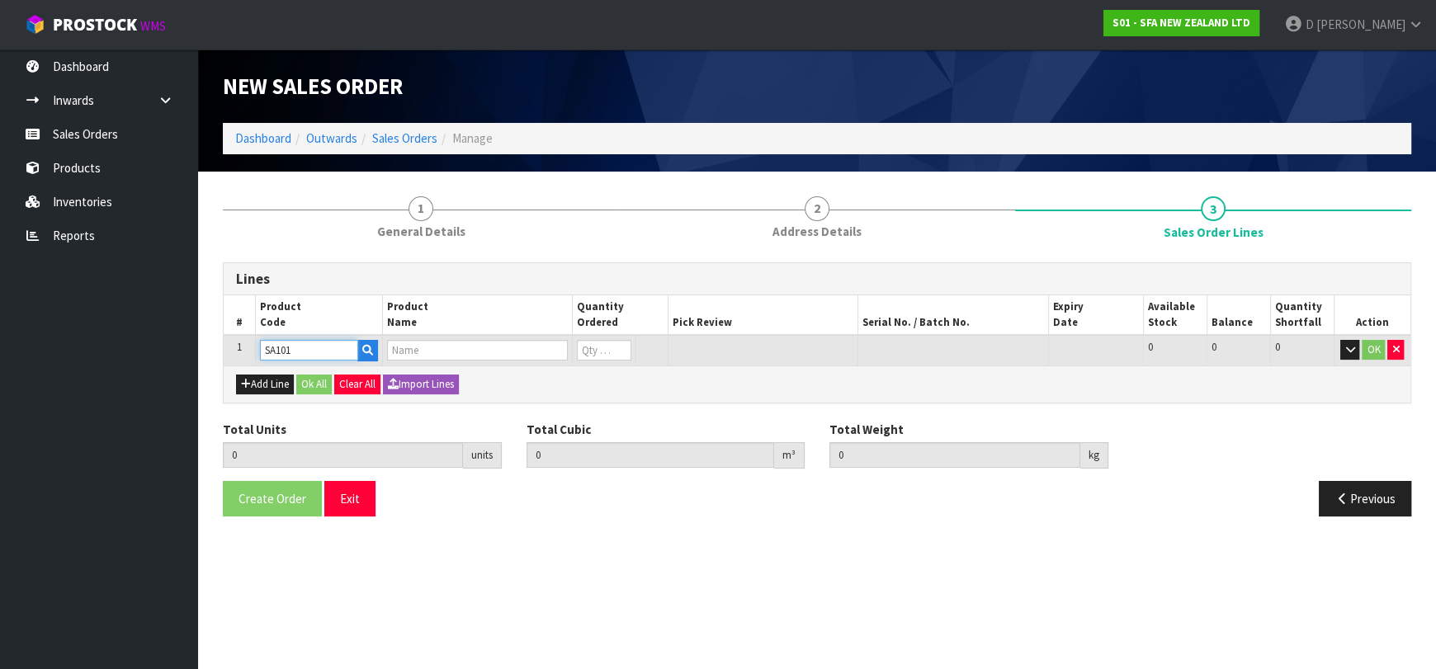
type input "0.000"
type input "SA101 SANISPEED SMALL BORE"
type input "0"
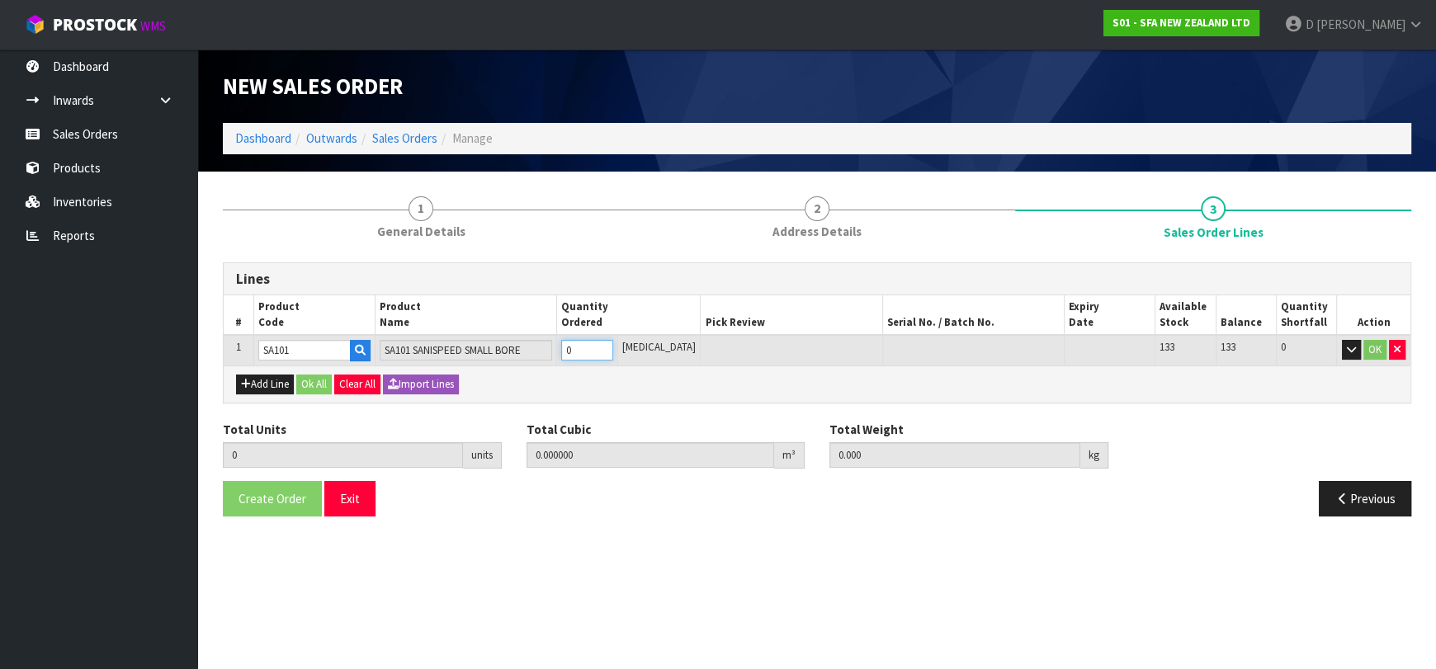
type input "1"
type input "0.031488"
type input "6.65"
type input "1"
click at [612, 347] on input "1" at bounding box center [586, 350] width 51 height 21
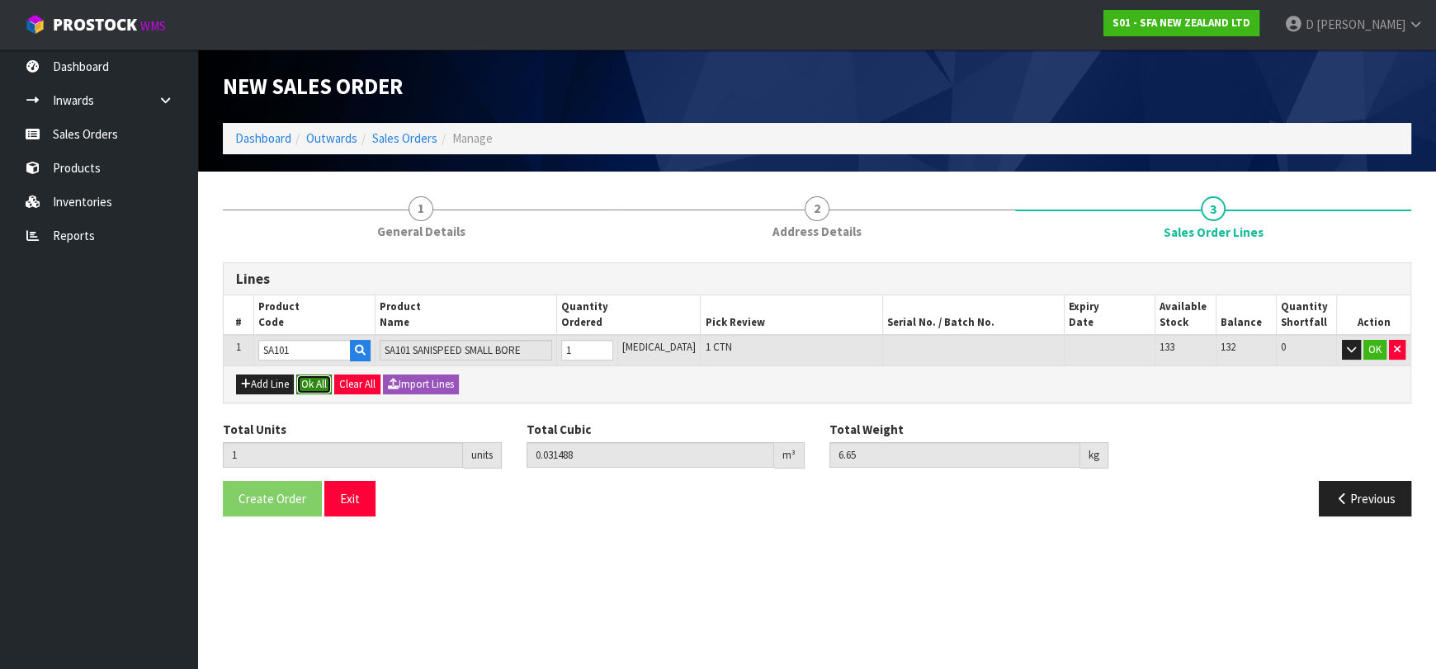
click at [327, 378] on button "Ok All" at bounding box center [313, 385] width 35 height 20
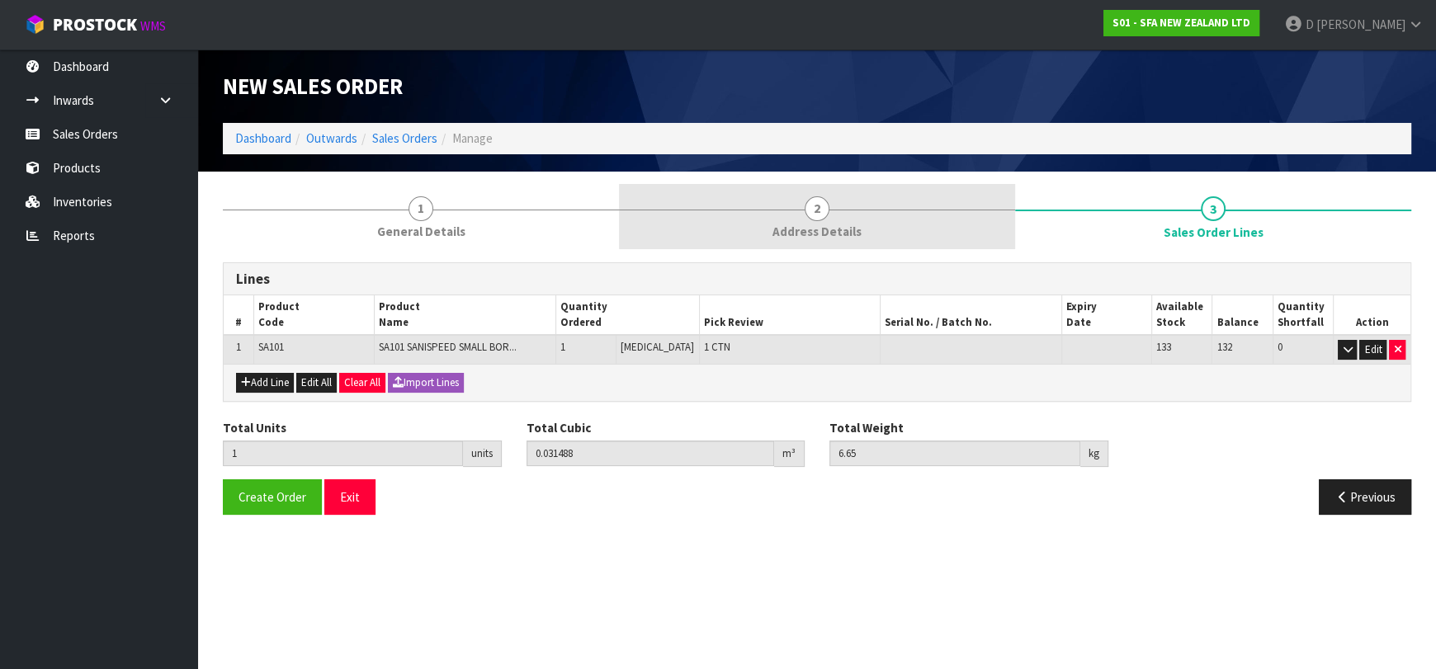
click at [739, 225] on link "2 Address Details" at bounding box center [817, 216] width 396 height 65
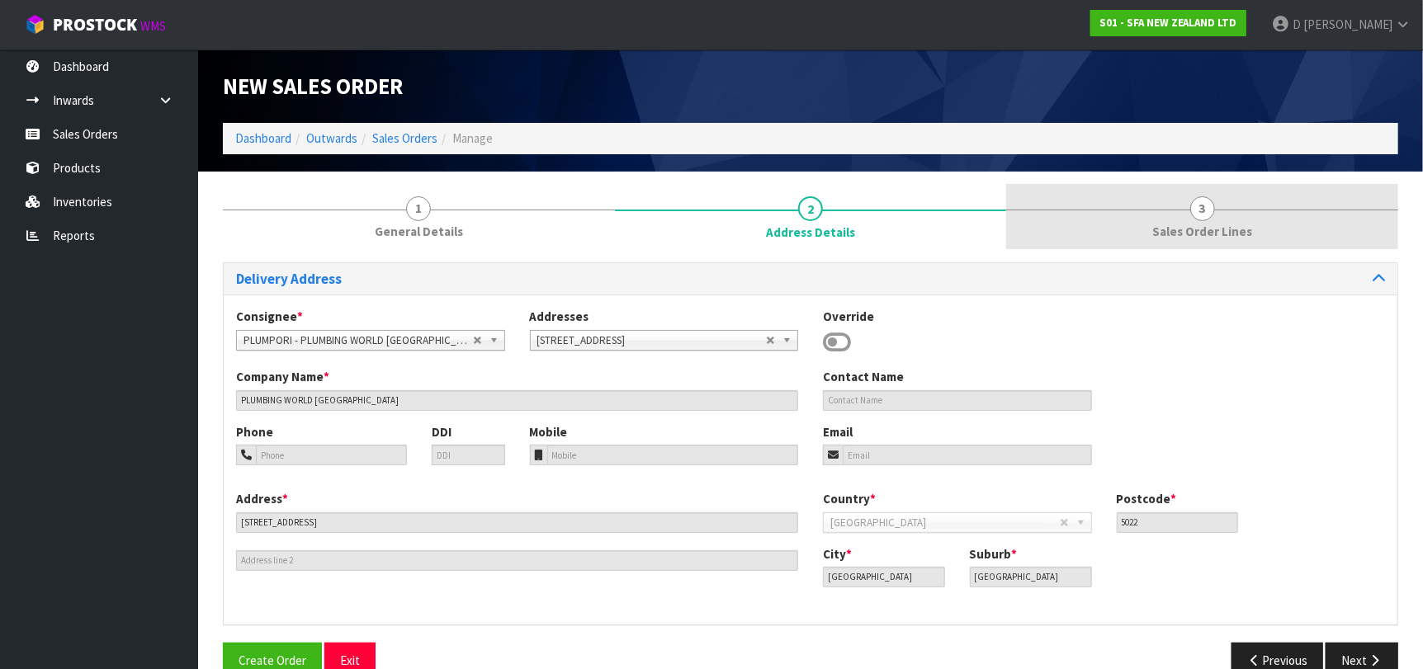
click at [1181, 215] on link "3 Sales Order Lines" at bounding box center [1202, 216] width 392 height 65
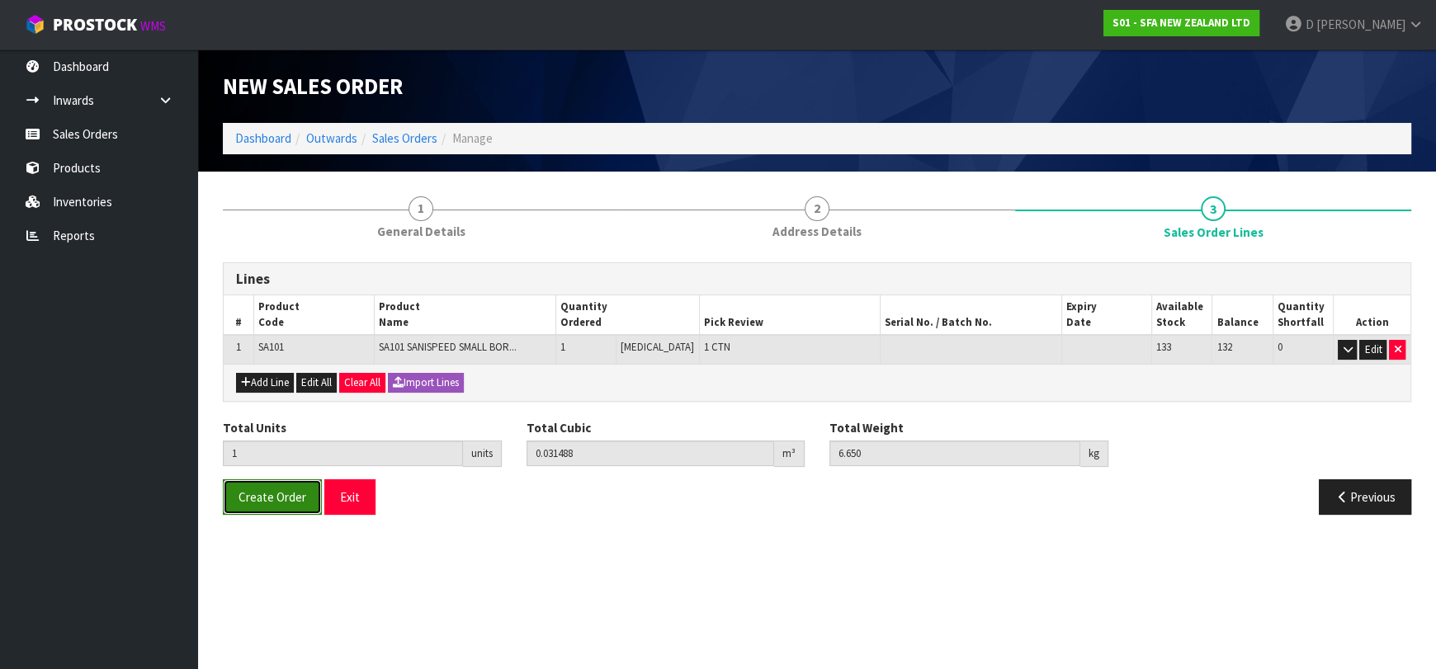
click at [285, 489] on span "Create Order" at bounding box center [273, 497] width 68 height 16
